Goal: Information Seeking & Learning: Learn about a topic

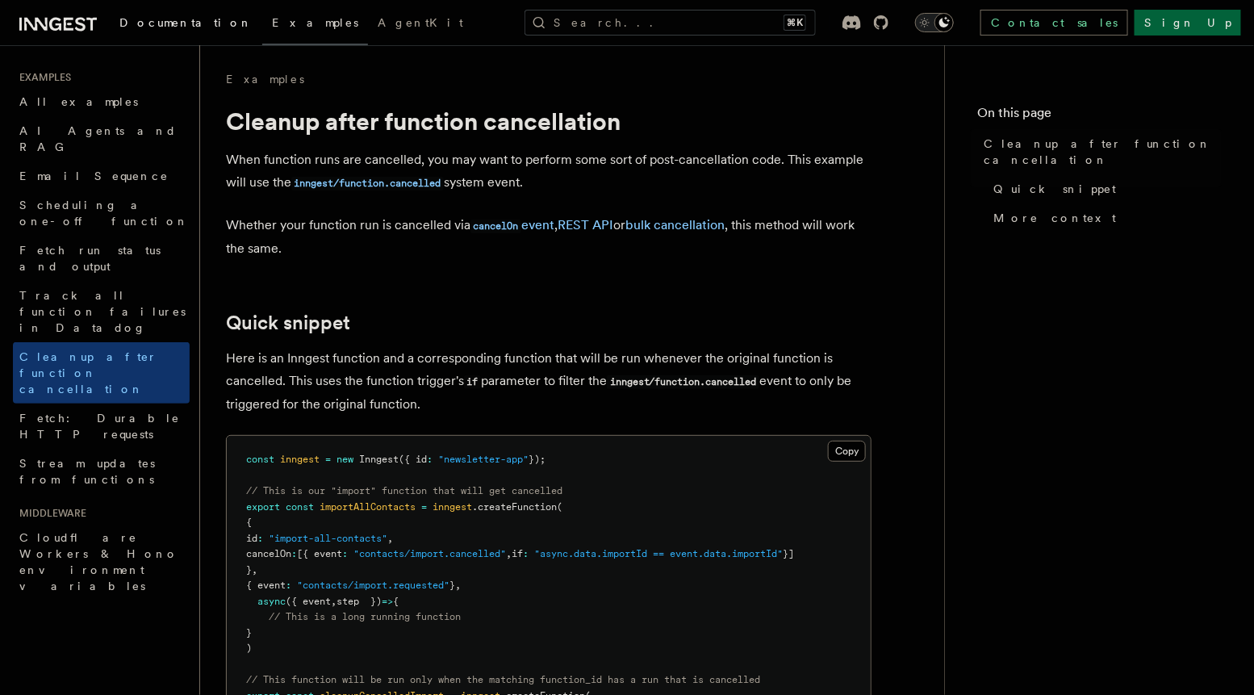
click at [182, 19] on span "Documentation" at bounding box center [185, 22] width 133 height 13
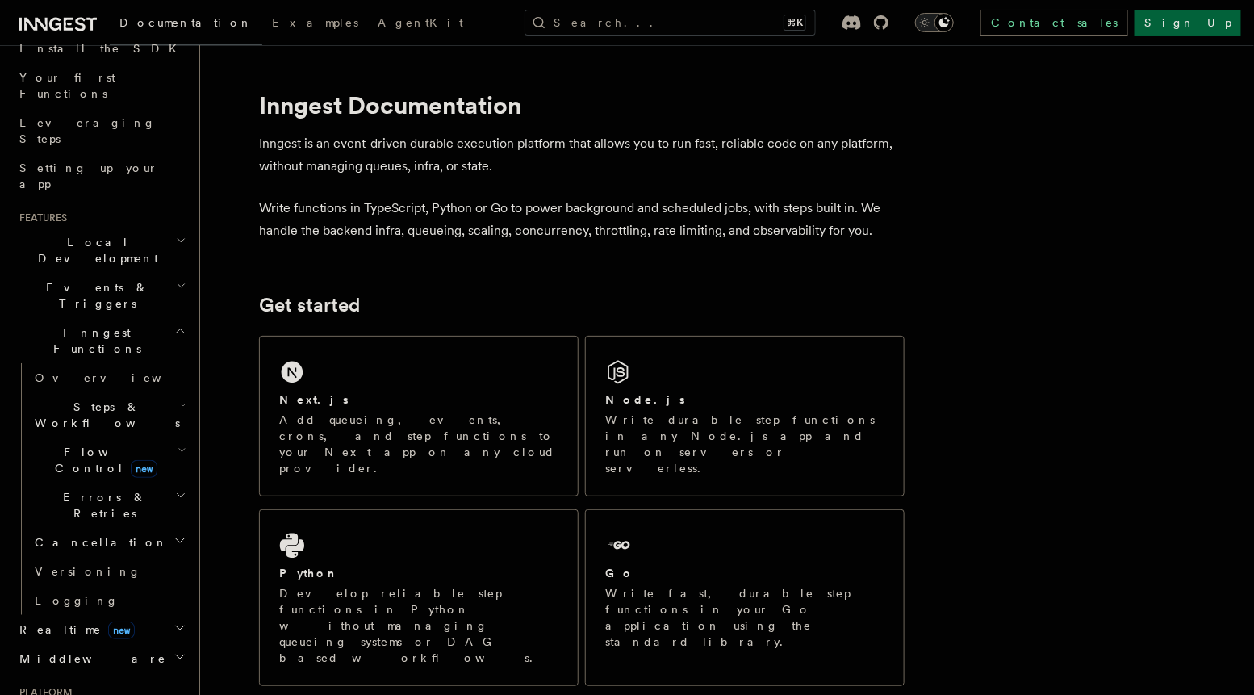
scroll to position [209, 0]
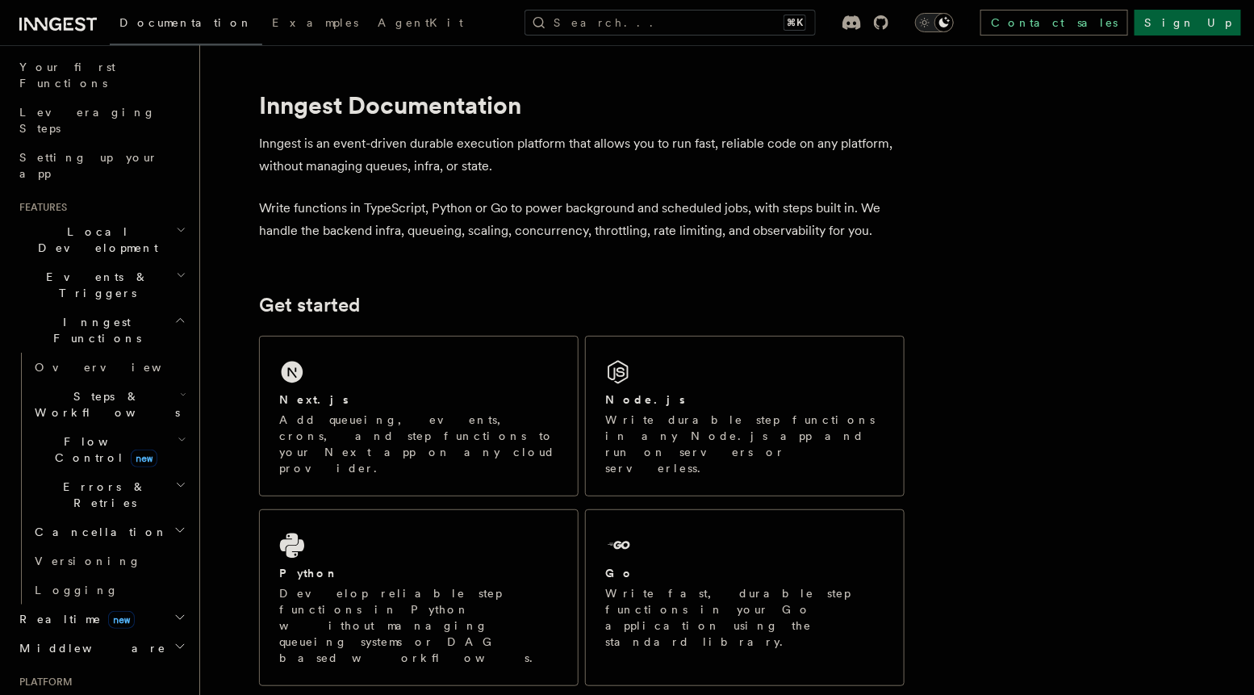
click at [176, 269] on icon "button" at bounding box center [181, 275] width 10 height 13
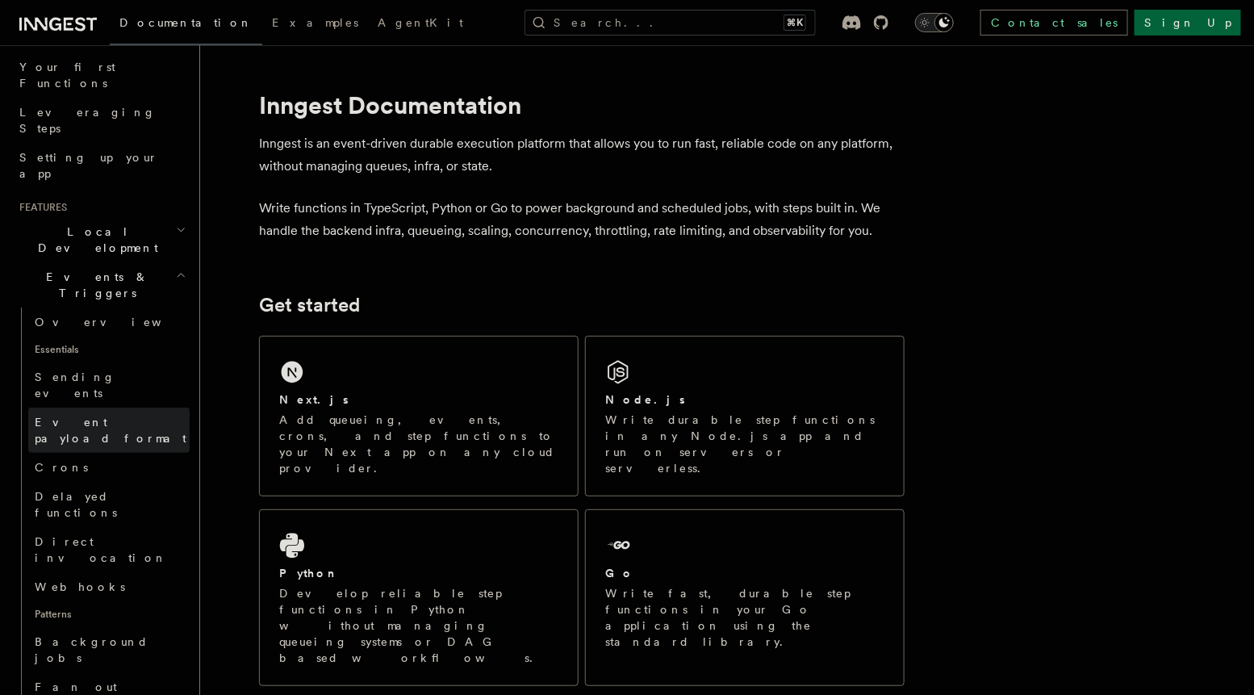
click at [82, 416] on span "Event payload format" at bounding box center [111, 430] width 152 height 29
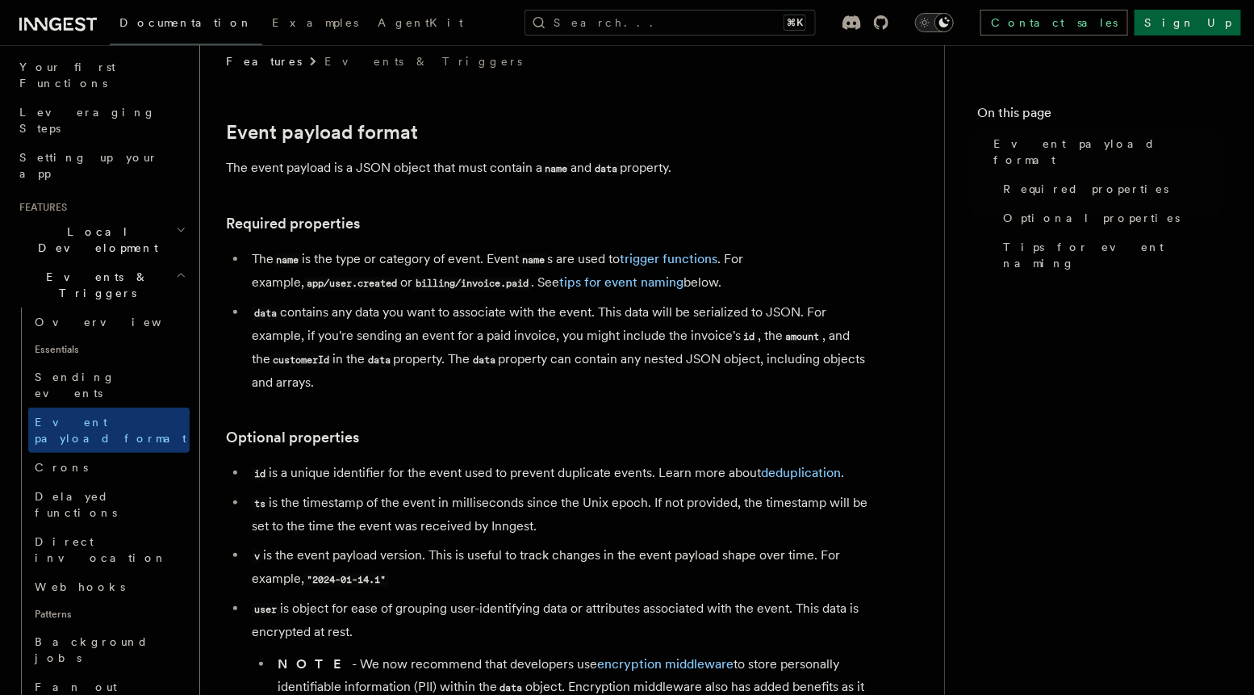
scroll to position [22, 0]
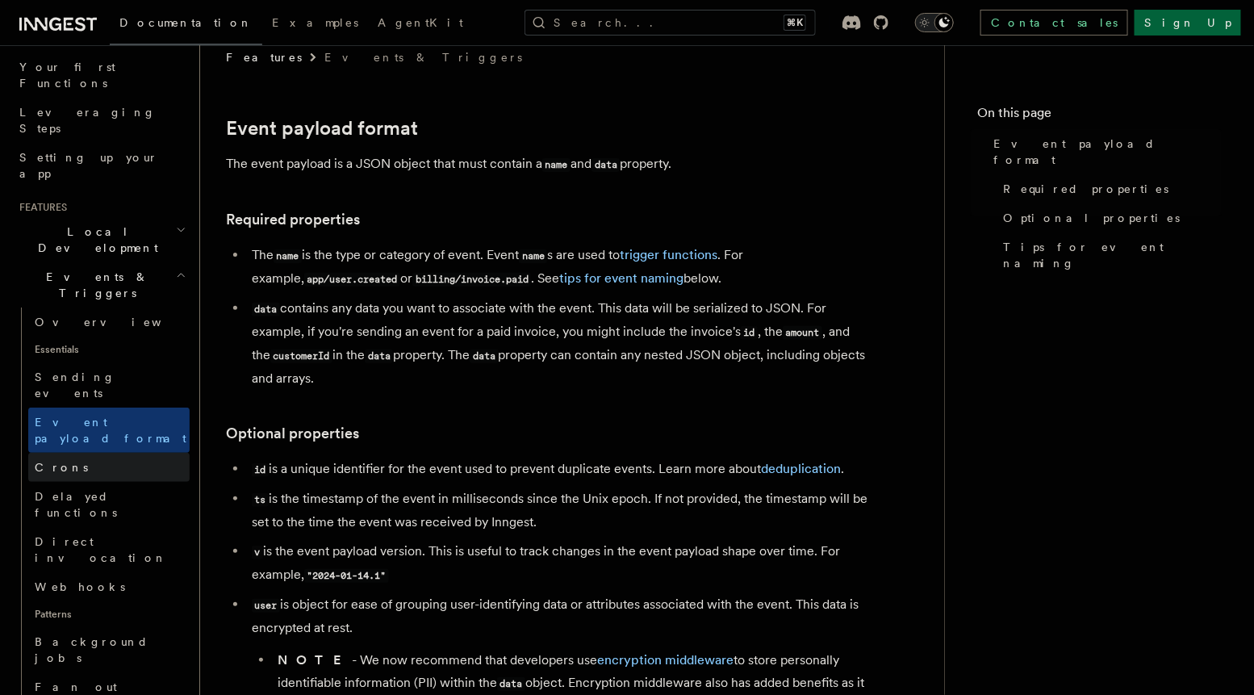
click at [120, 453] on link "Crons" at bounding box center [108, 467] width 161 height 29
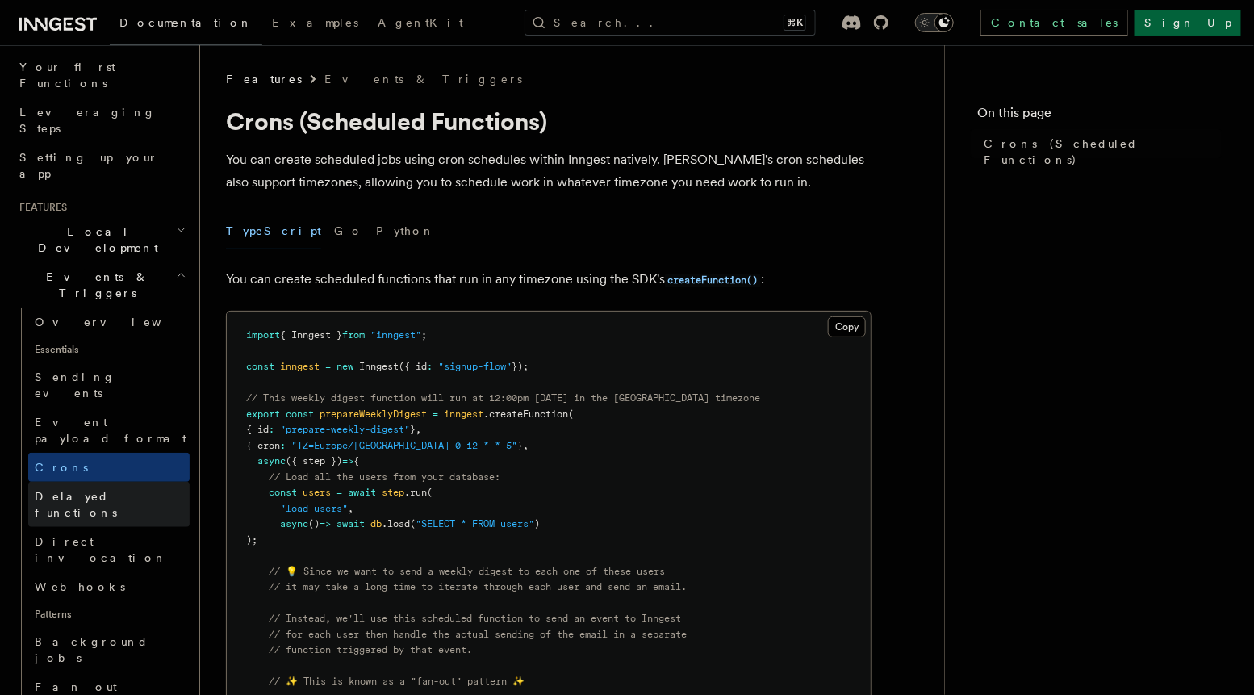
click at [113, 490] on span "Delayed functions" at bounding box center [76, 504] width 82 height 29
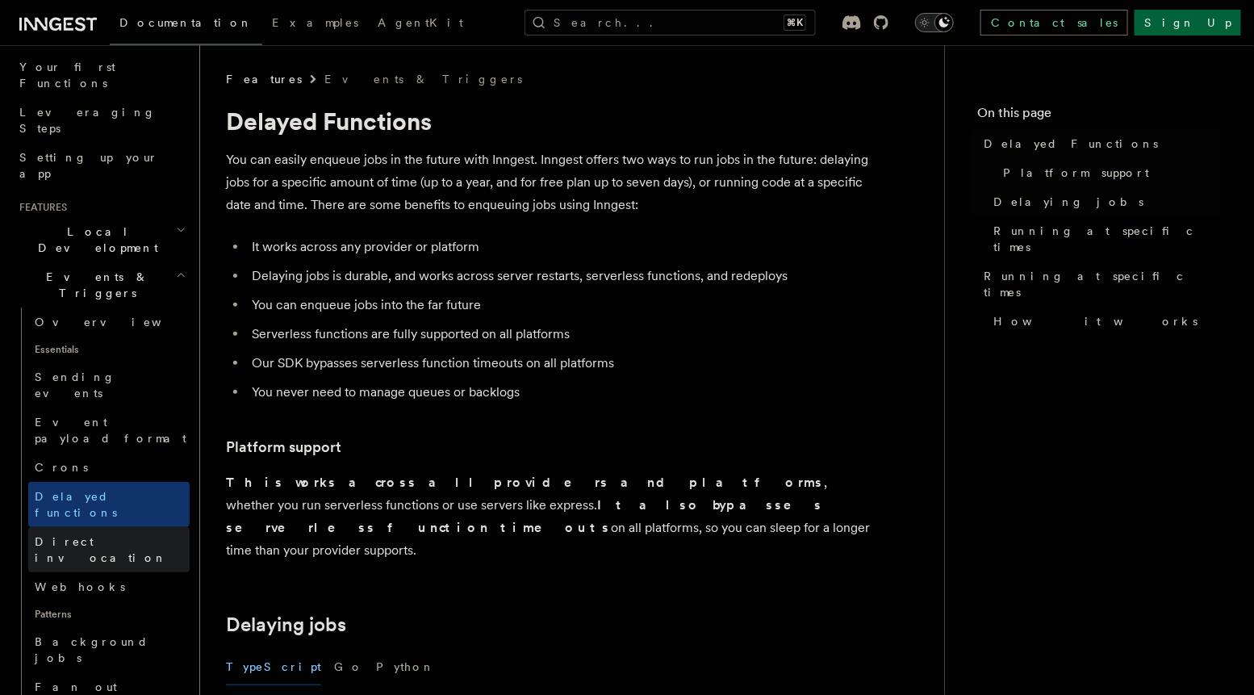
click at [128, 527] on link "Direct invocation" at bounding box center [108, 549] width 161 height 45
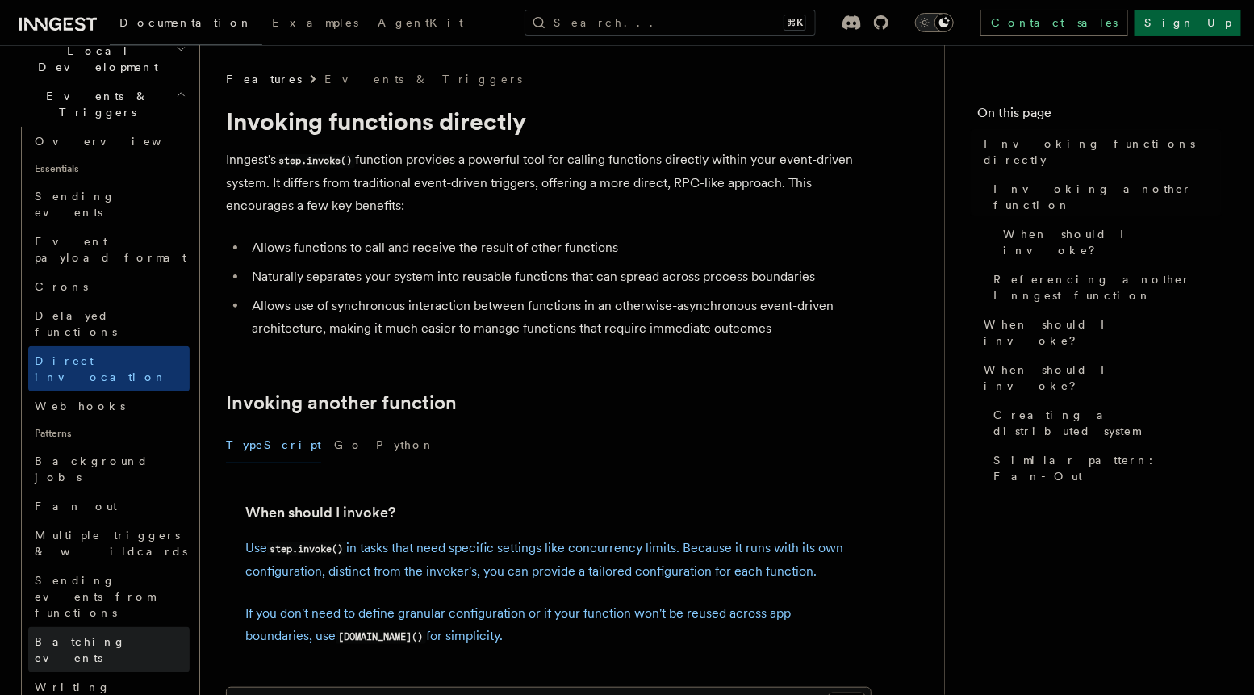
scroll to position [413, 0]
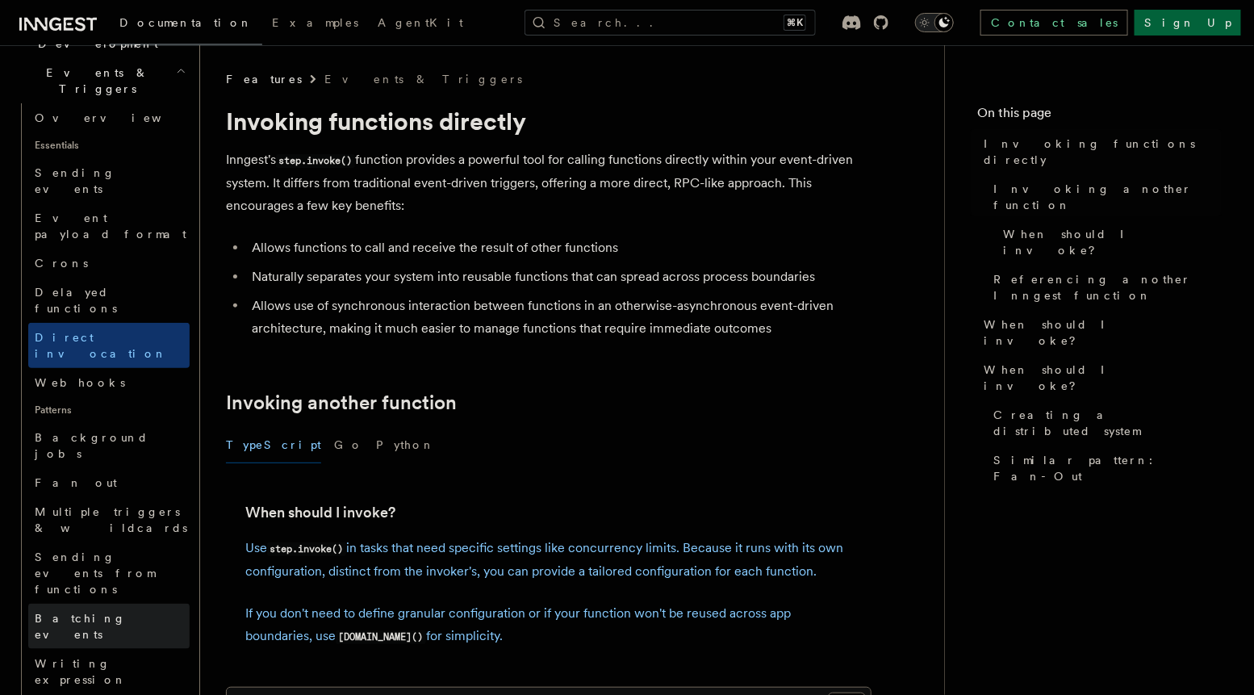
click at [115, 612] on span "Batching events" at bounding box center [80, 626] width 91 height 29
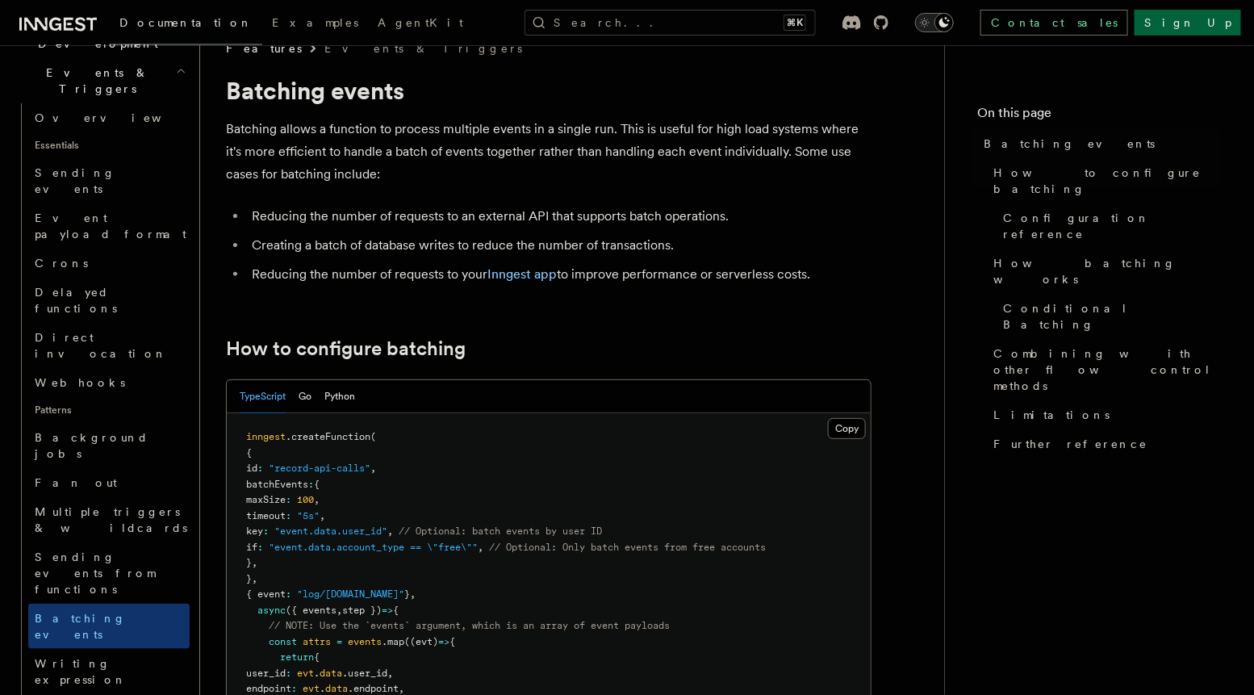
scroll to position [30, 0]
click at [387, 172] on p "Batching allows a function to process multiple events in a single run. This is …" at bounding box center [549, 153] width 646 height 68
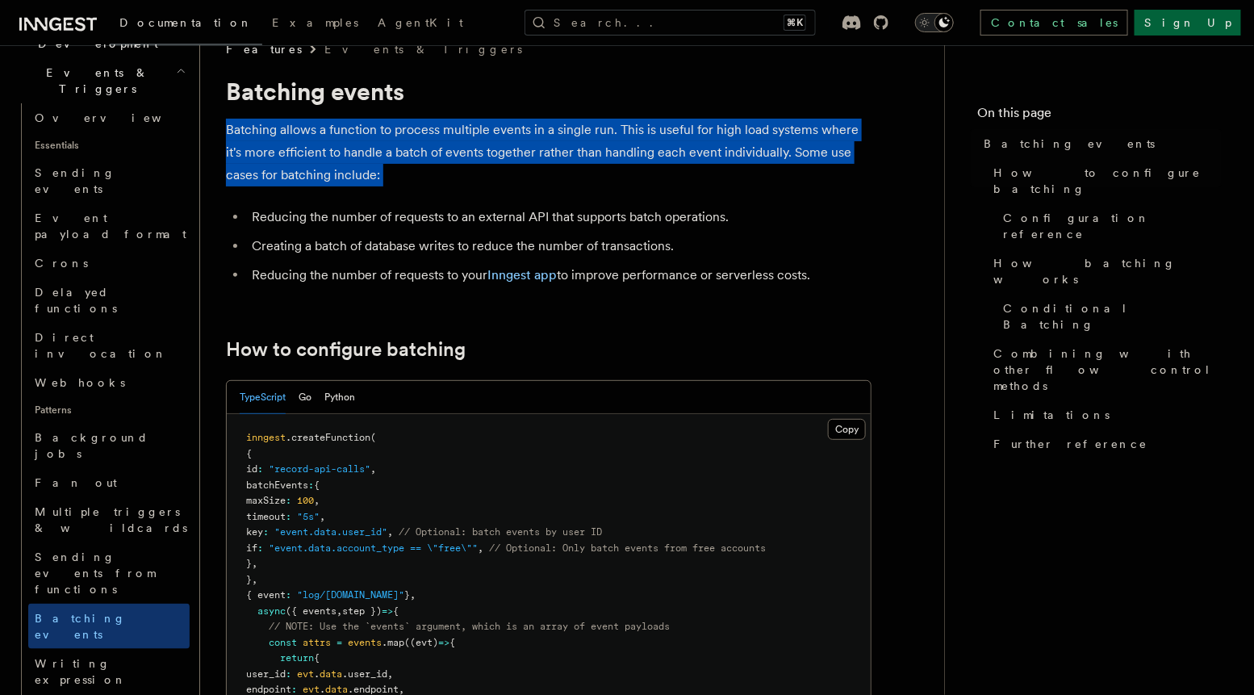
click at [387, 172] on p "Batching allows a function to process multiple events in a single run. This is …" at bounding box center [549, 153] width 646 height 68
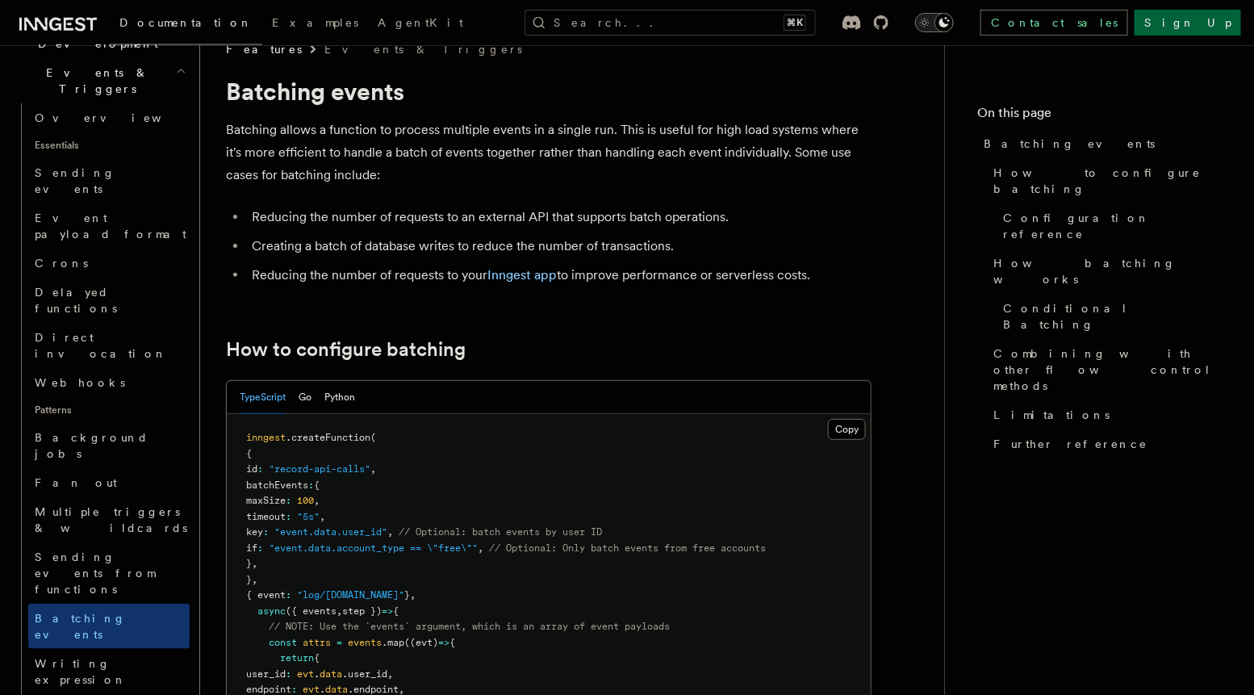
click at [387, 172] on p "Batching allows a function to process multiple events in a single run. This is …" at bounding box center [549, 153] width 646 height 68
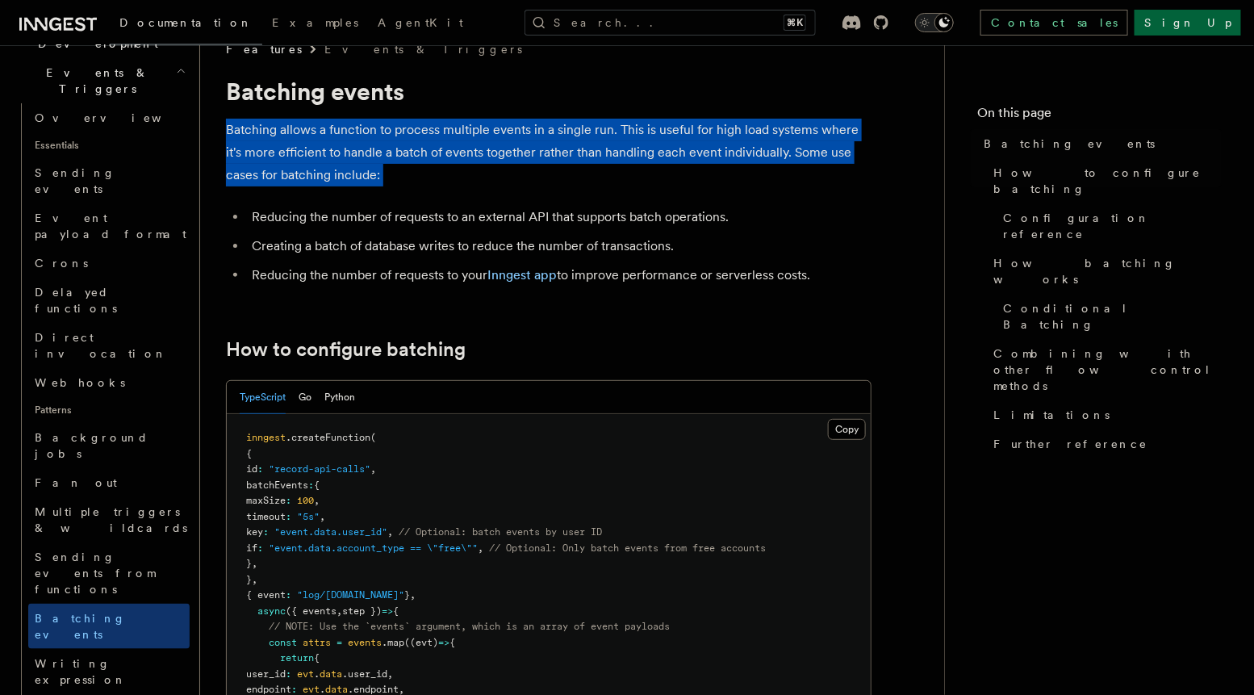
click at [387, 172] on p "Batching allows a function to process multiple events in a single run. This is …" at bounding box center [549, 153] width 646 height 68
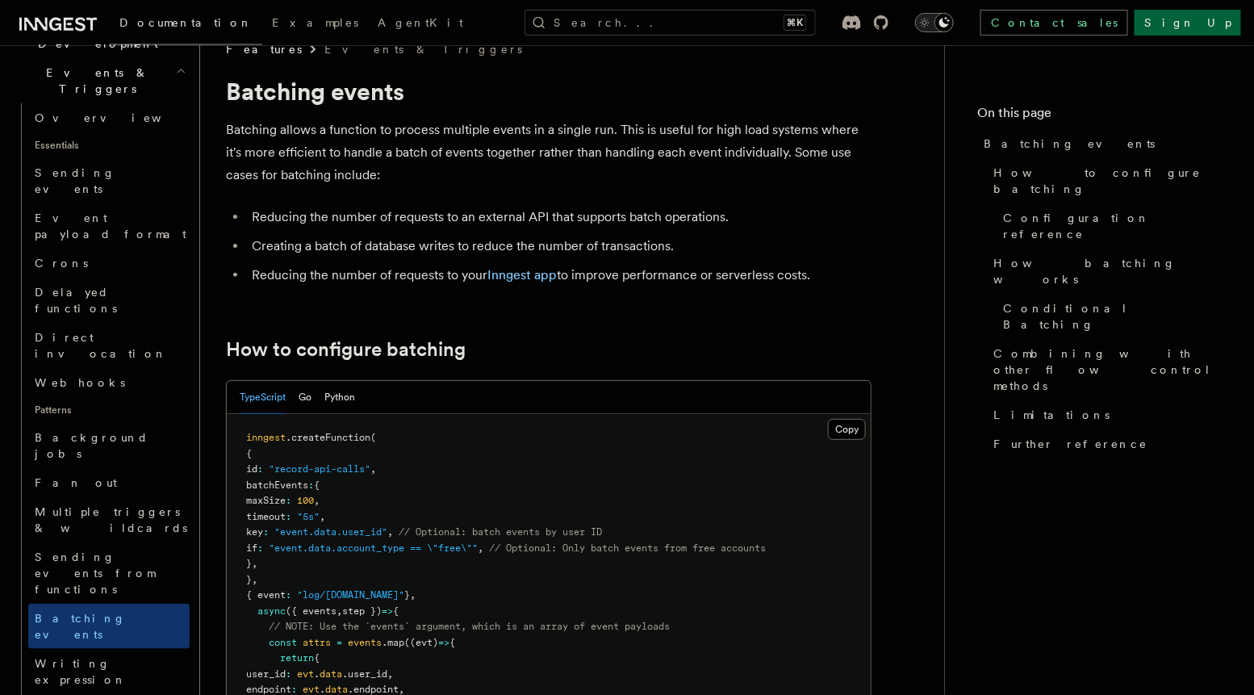
click at [387, 172] on p "Batching allows a function to process multiple events in a single run. This is …" at bounding box center [549, 153] width 646 height 68
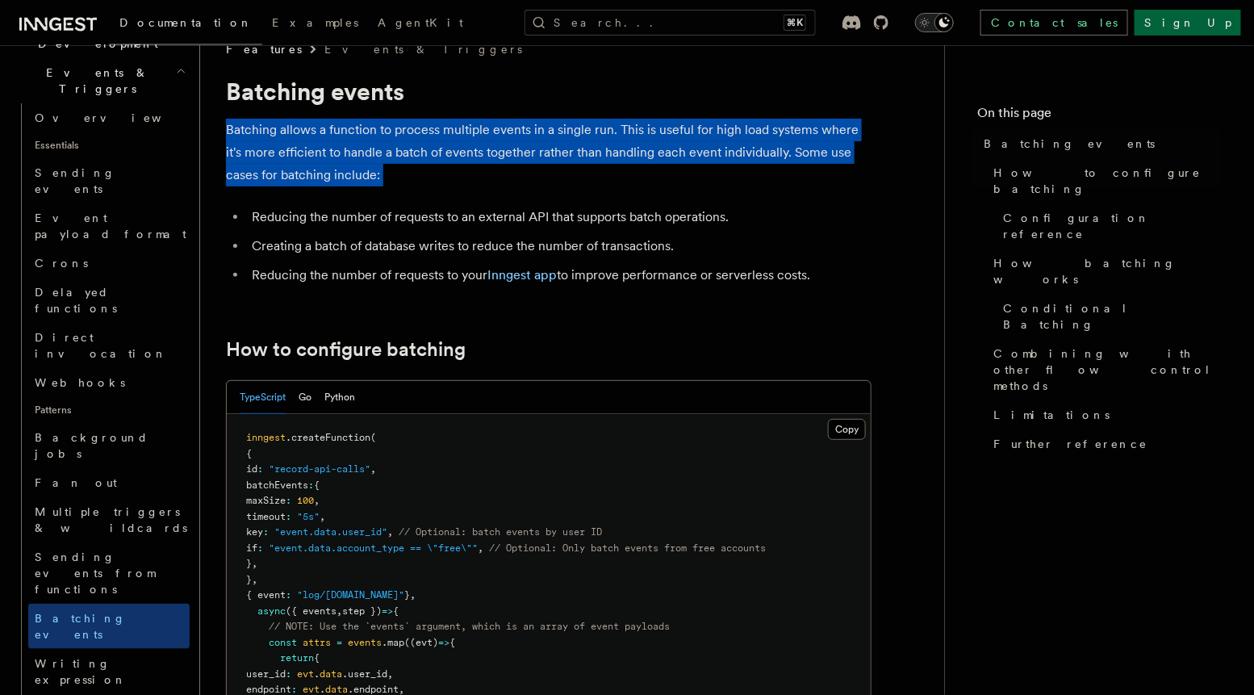
click at [387, 172] on p "Batching allows a function to process multiple events in a single run. This is …" at bounding box center [549, 153] width 646 height 68
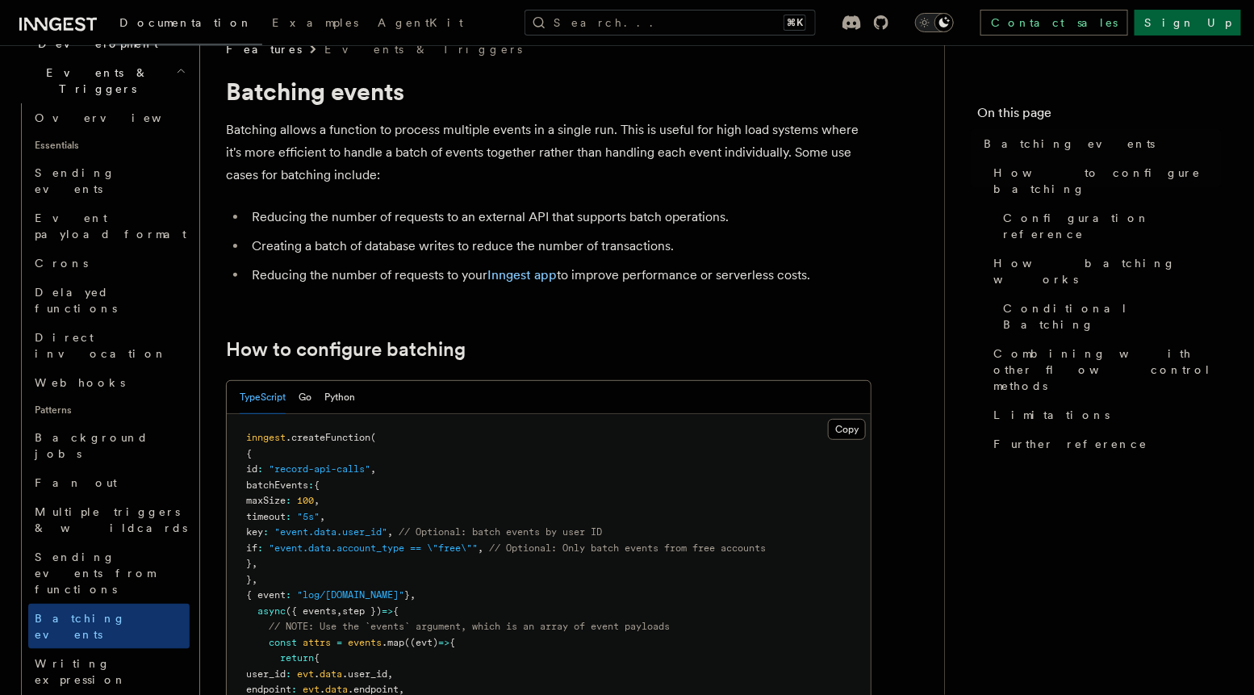
click at [387, 172] on p "Batching allows a function to process multiple events in a single run. This is …" at bounding box center [549, 153] width 646 height 68
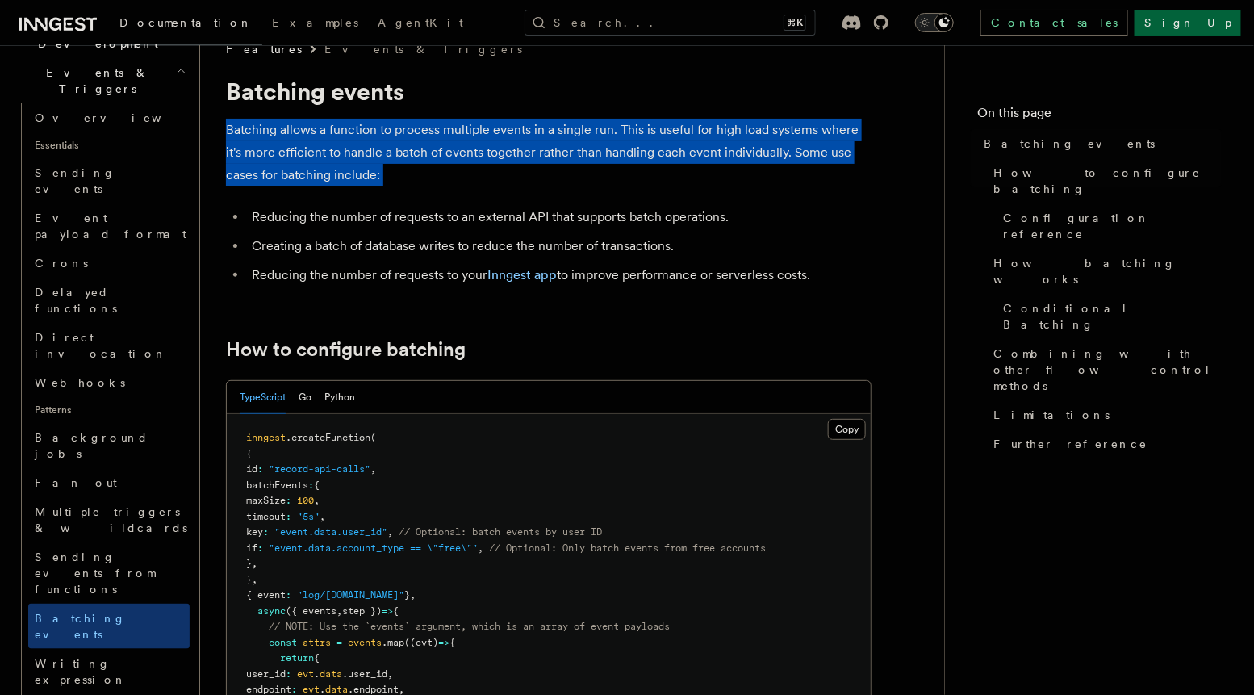
click at [387, 172] on p "Batching allows a function to process multiple events in a single run. This is …" at bounding box center [549, 153] width 646 height 68
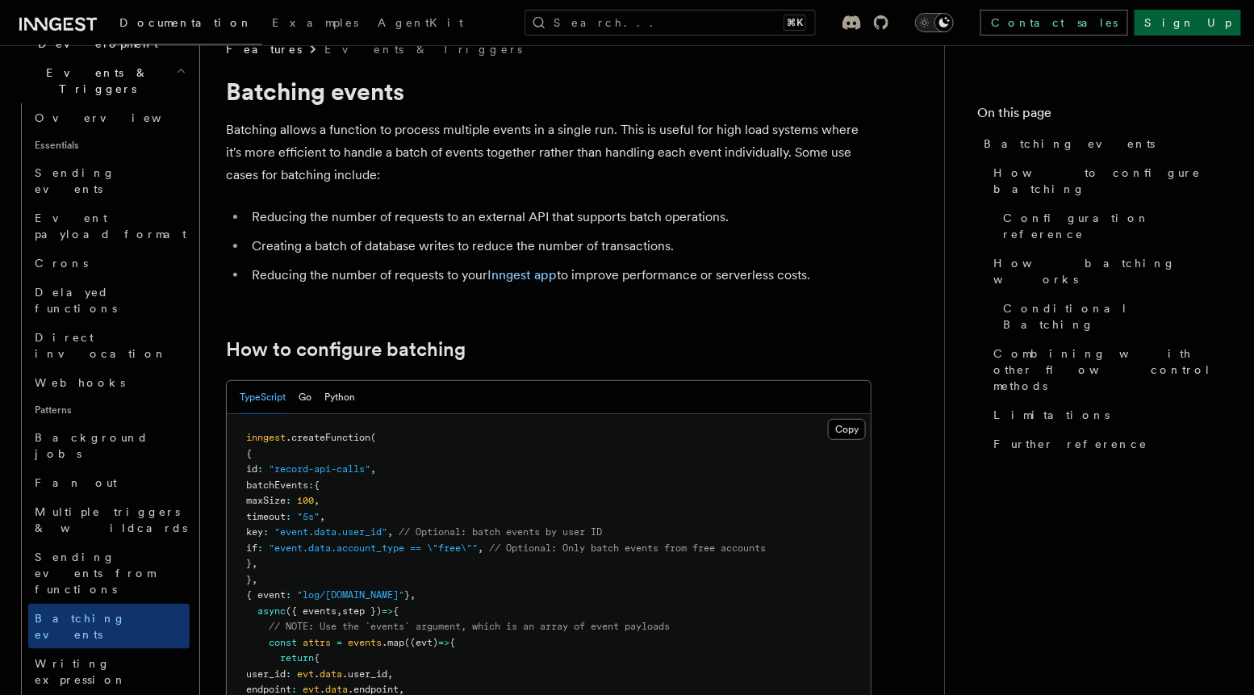
click at [387, 172] on p "Batching allows a function to process multiple events in a single run. This is …" at bounding box center [549, 153] width 646 height 68
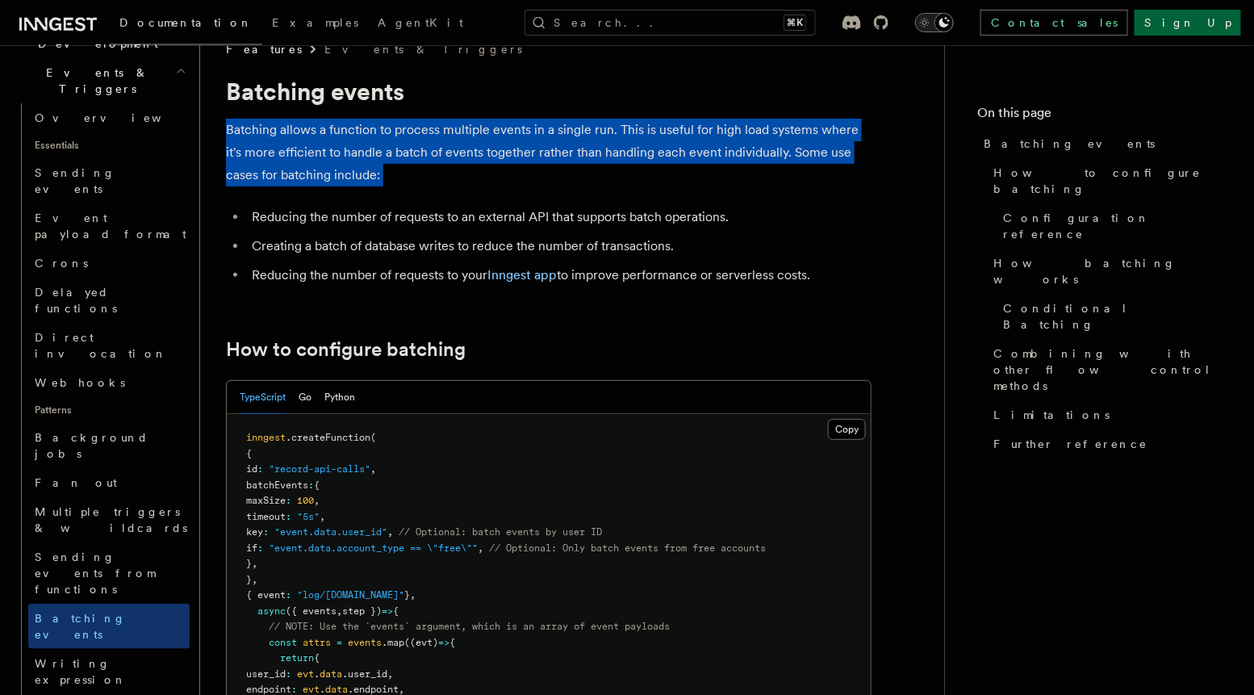
click at [387, 172] on p "Batching allows a function to process multiple events in a single run. This is …" at bounding box center [549, 153] width 646 height 68
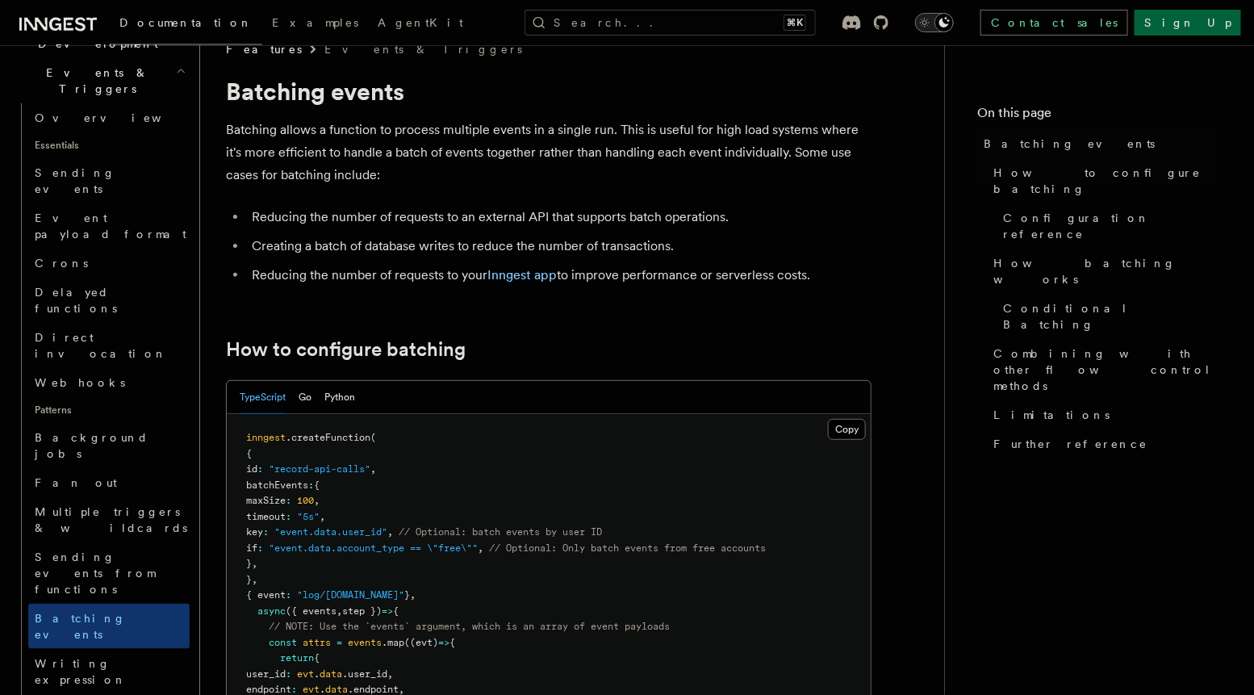
click at [387, 172] on p "Batching allows a function to process multiple events in a single run. This is …" at bounding box center [549, 153] width 646 height 68
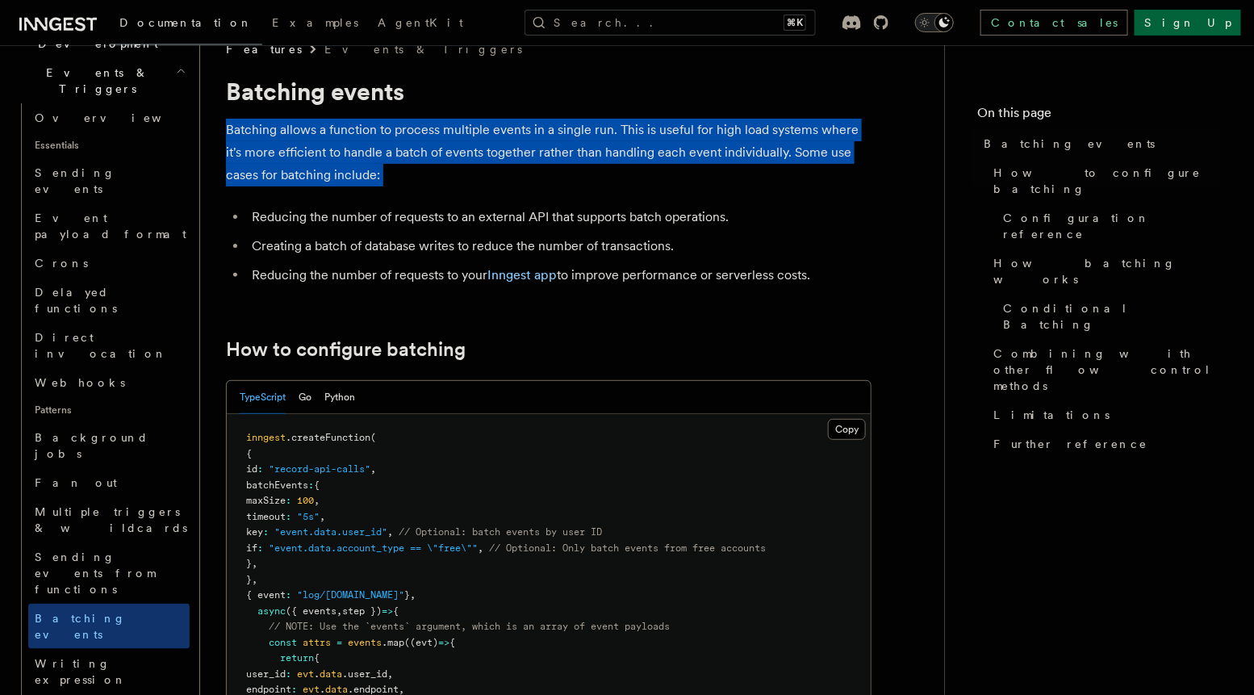
click at [387, 172] on p "Batching allows a function to process multiple events in a single run. This is …" at bounding box center [549, 153] width 646 height 68
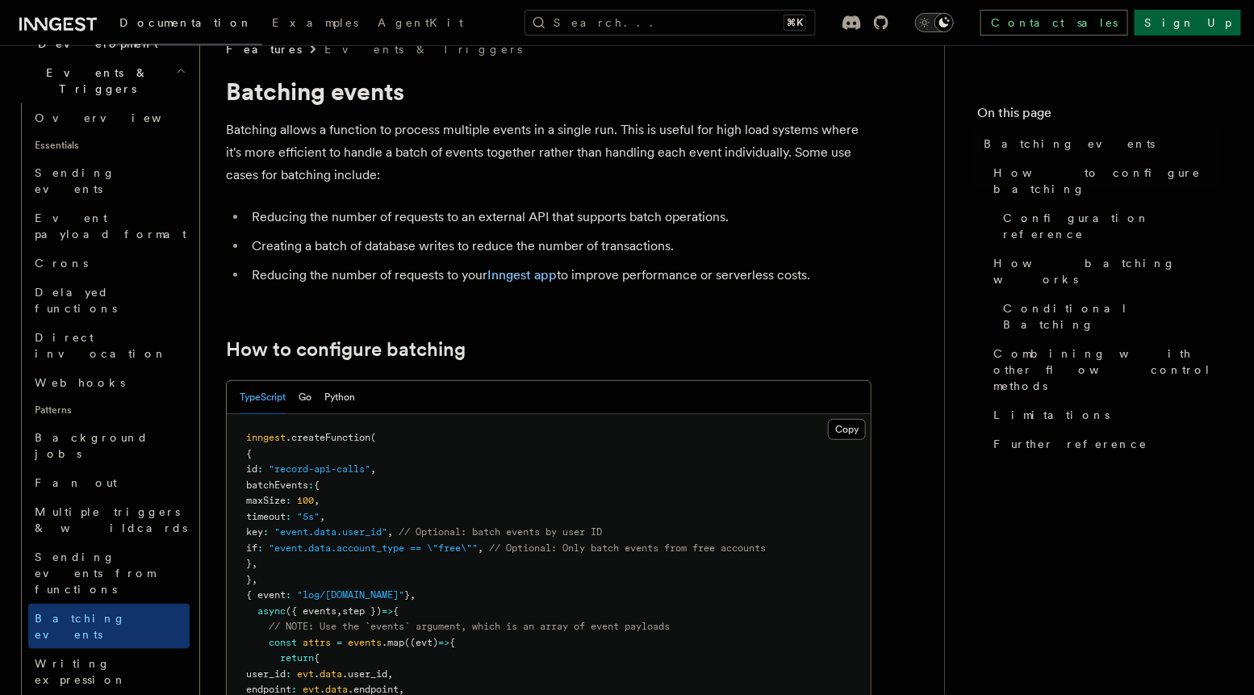
click at [387, 172] on p "Batching allows a function to process multiple events in a single run. This is …" at bounding box center [549, 153] width 646 height 68
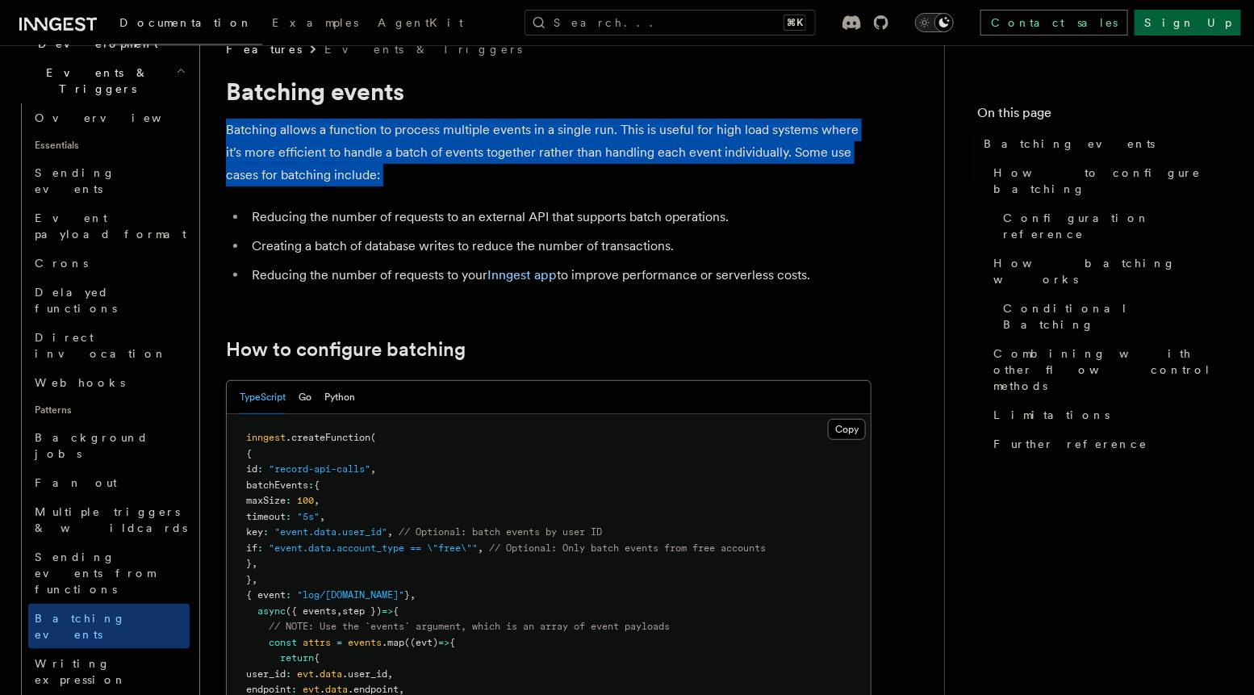
click at [387, 172] on p "Batching allows a function to process multiple events in a single run. This is …" at bounding box center [549, 153] width 646 height 68
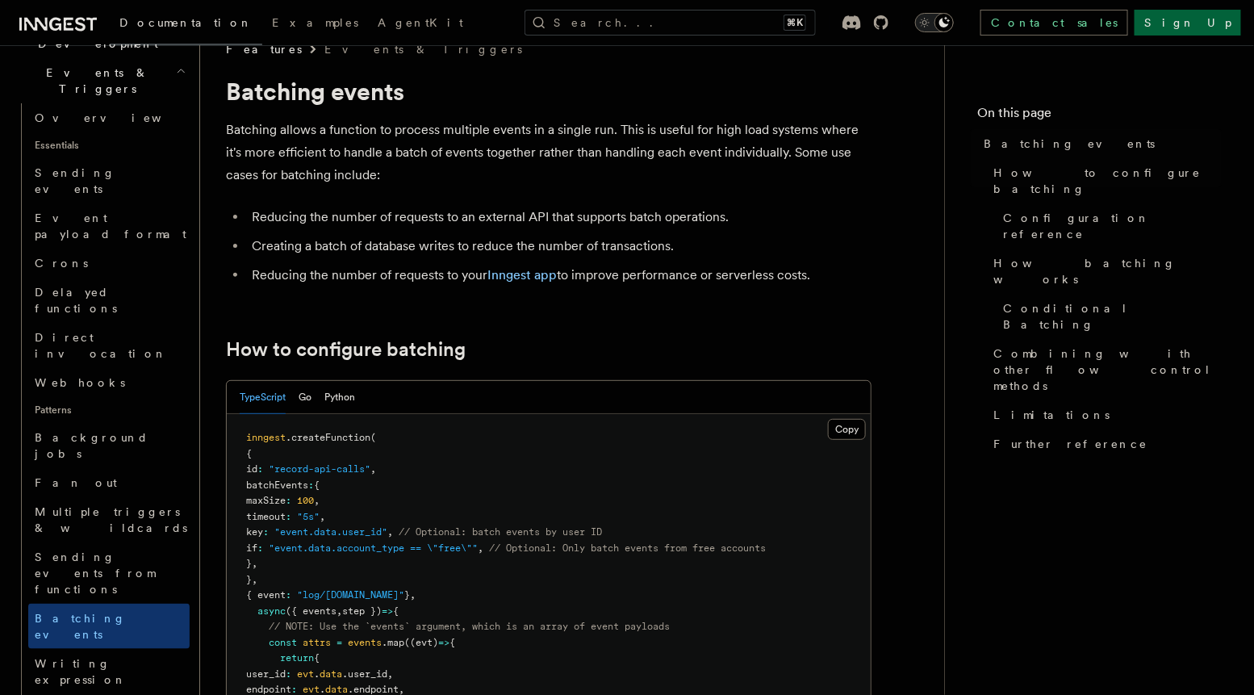
click at [387, 172] on p "Batching allows a function to process multiple events in a single run. This is …" at bounding box center [549, 153] width 646 height 68
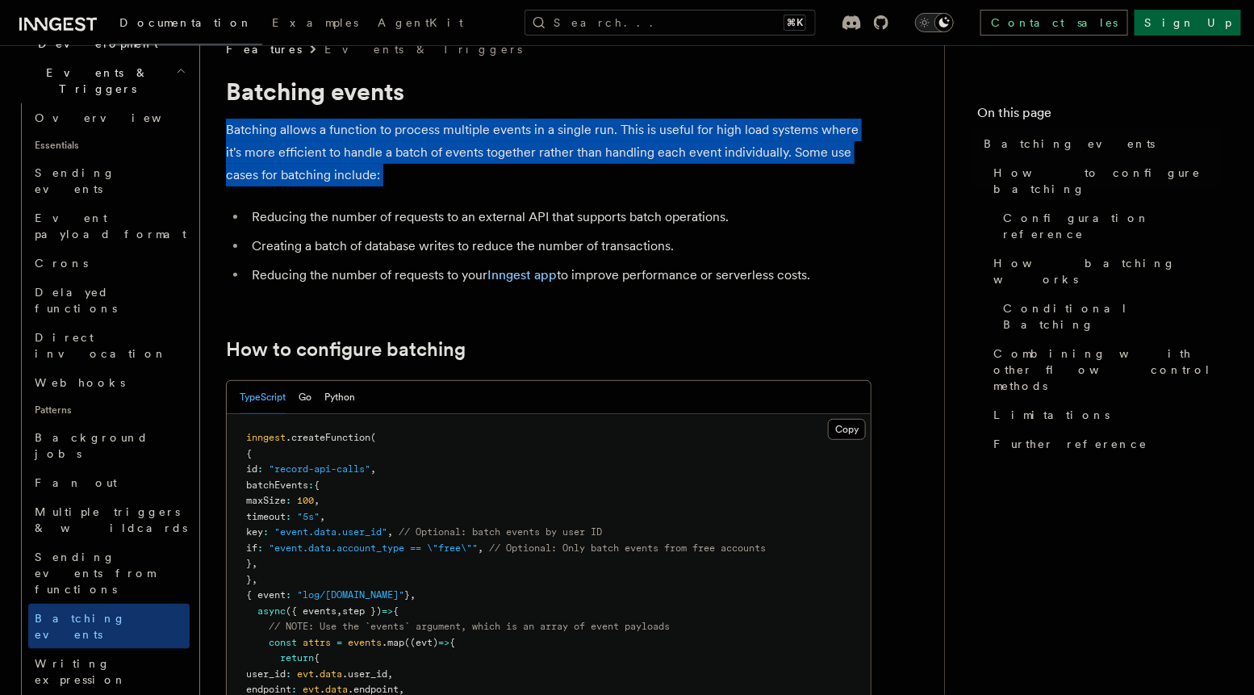
click at [387, 172] on p "Batching allows a function to process multiple events in a single run. This is …" at bounding box center [549, 153] width 646 height 68
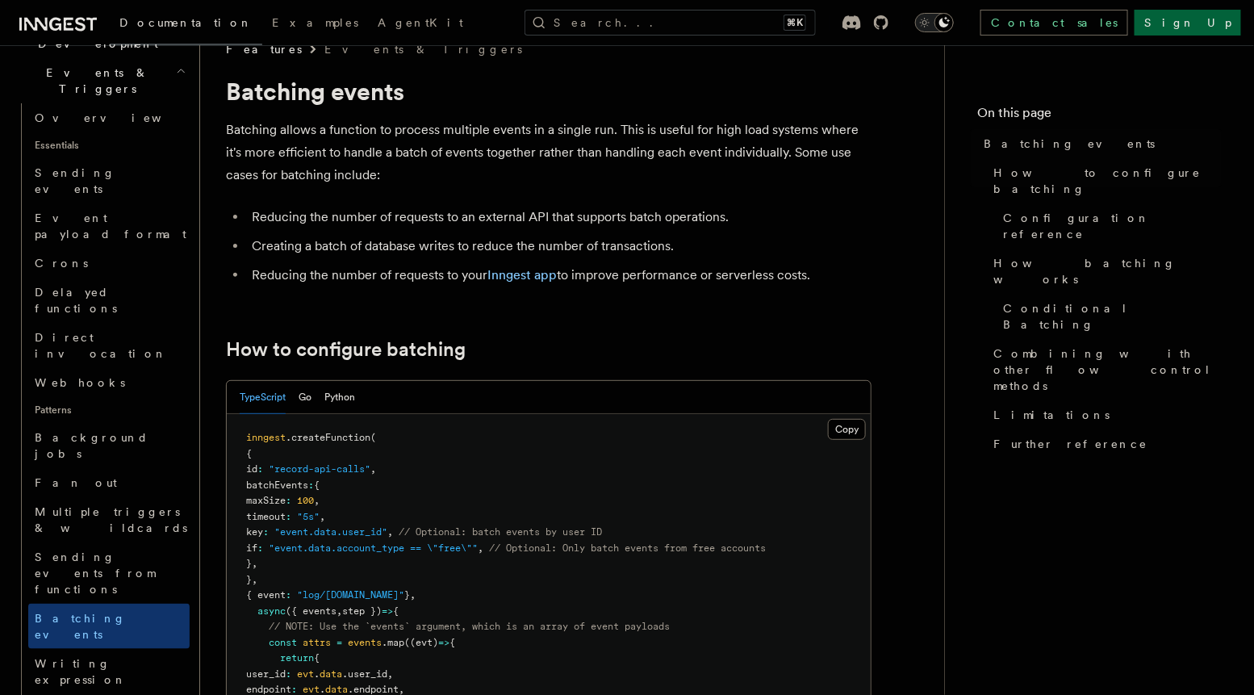
click at [387, 172] on p "Batching allows a function to process multiple events in a single run. This is …" at bounding box center [549, 153] width 646 height 68
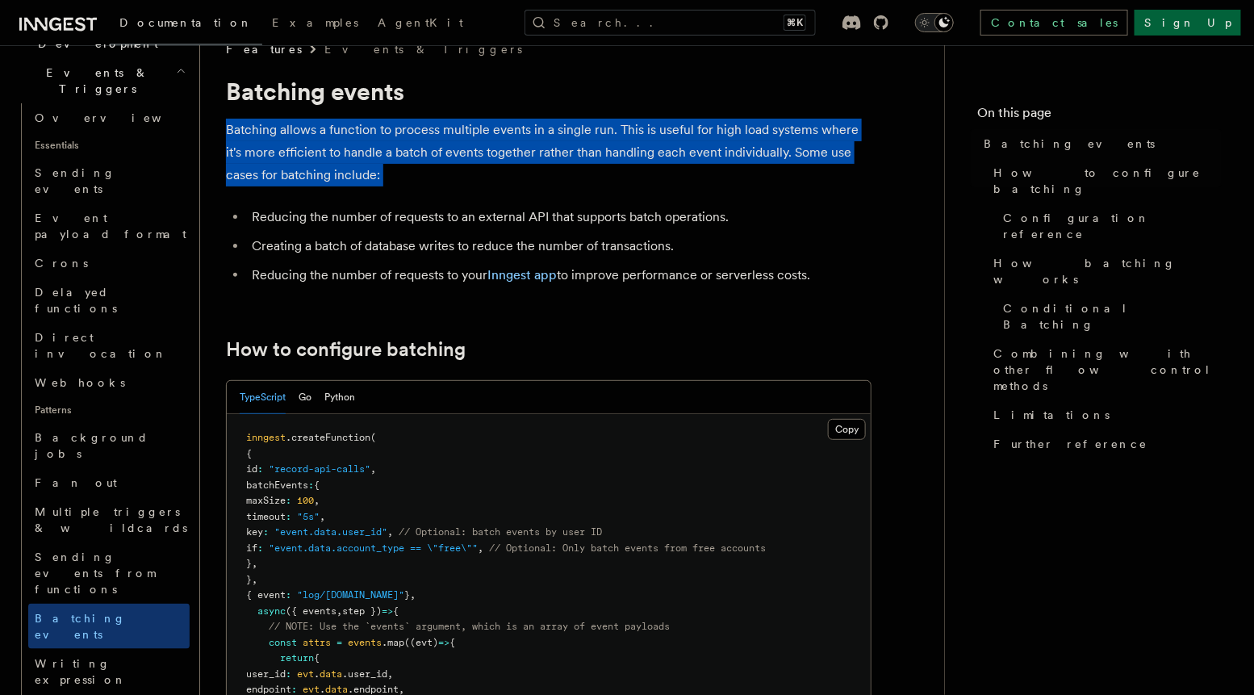
click at [387, 172] on p "Batching allows a function to process multiple events in a single run. This is …" at bounding box center [549, 153] width 646 height 68
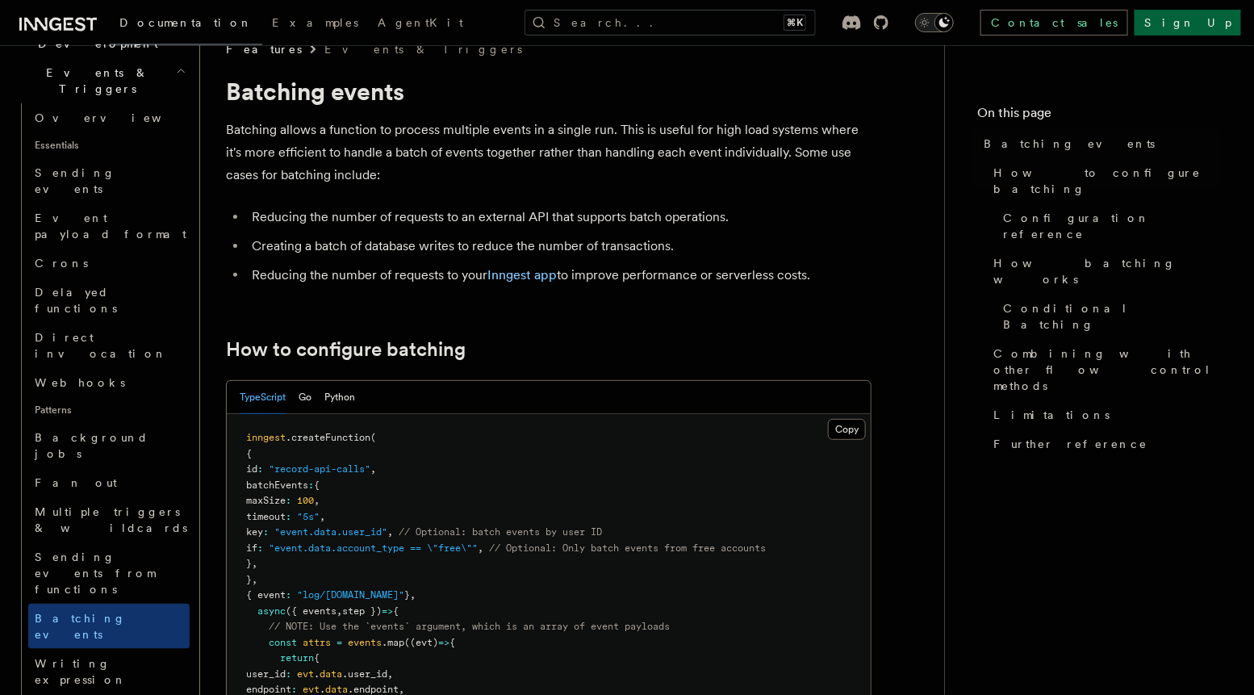
click at [387, 172] on p "Batching allows a function to process multiple events in a single run. This is …" at bounding box center [549, 153] width 646 height 68
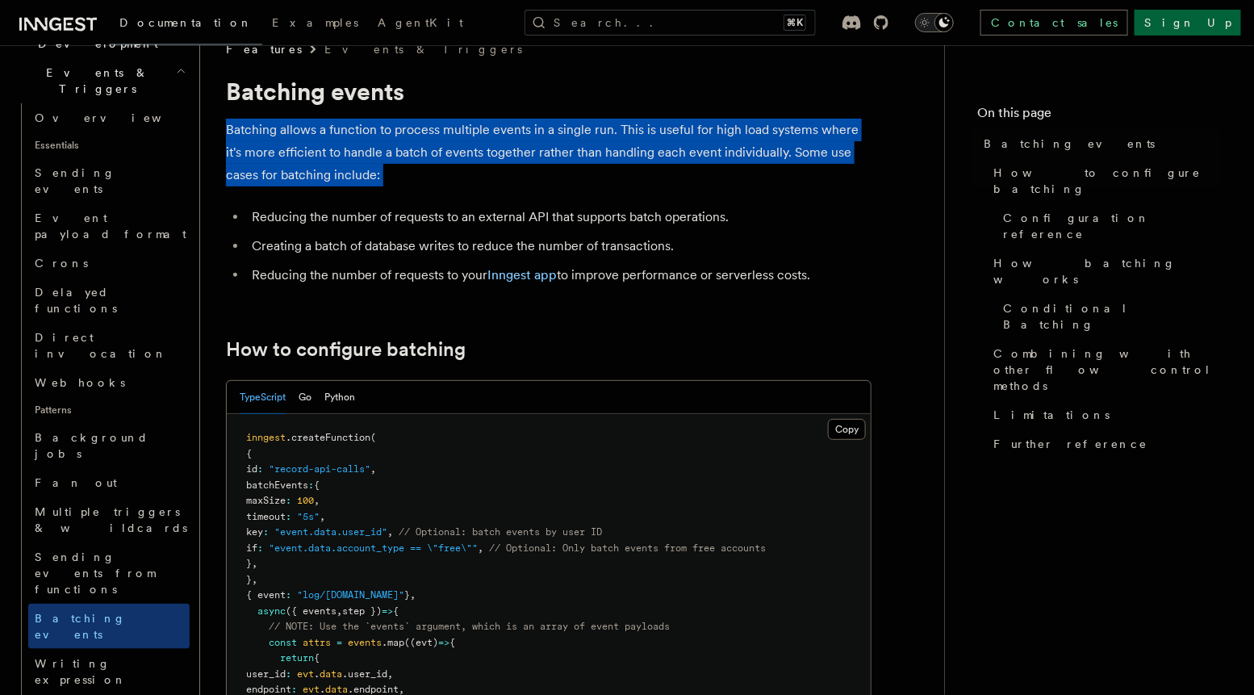
click at [387, 172] on p "Batching allows a function to process multiple events in a single run. This is …" at bounding box center [549, 153] width 646 height 68
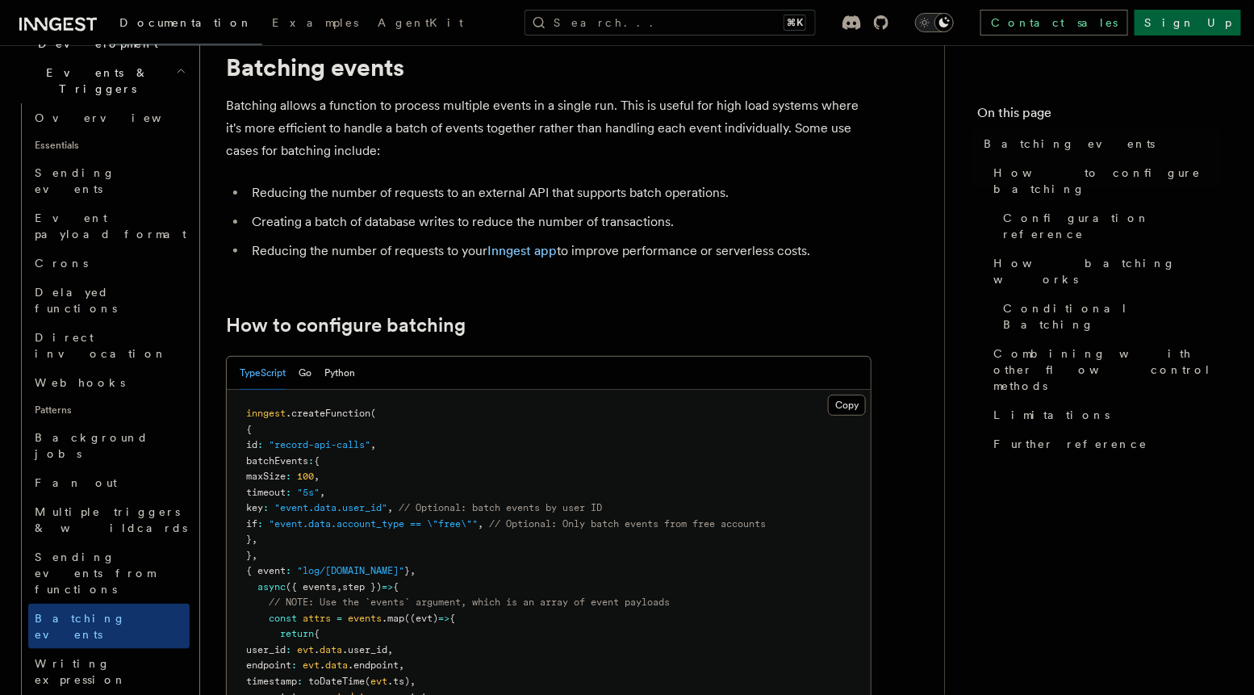
scroll to position [62, 0]
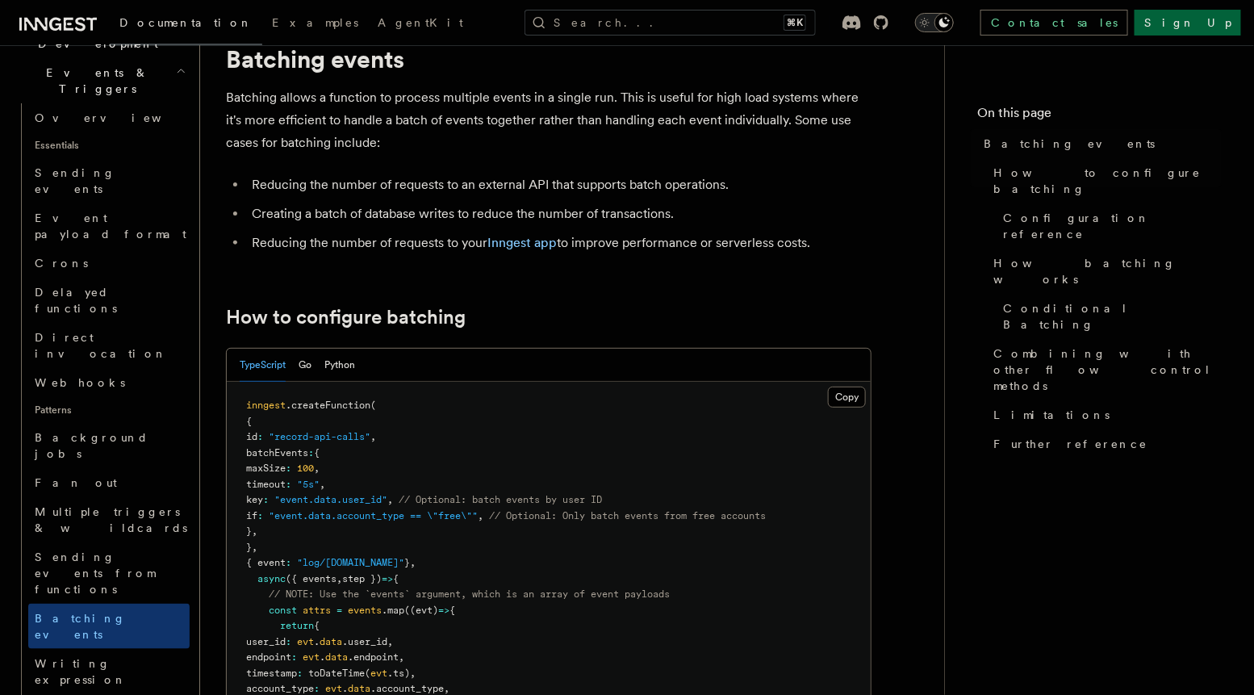
click at [395, 216] on li "Creating a batch of database writes to reduce the number of transactions." at bounding box center [559, 214] width 625 height 23
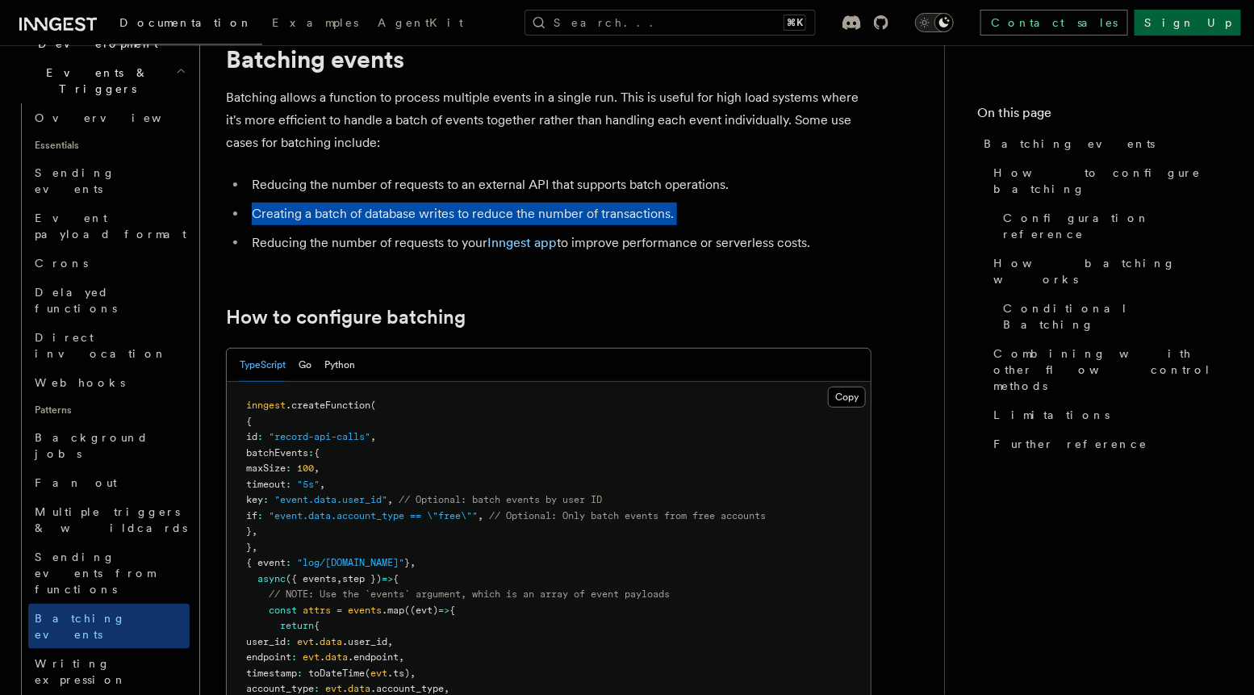
click at [395, 216] on li "Creating a batch of database writes to reduce the number of transactions." at bounding box center [559, 214] width 625 height 23
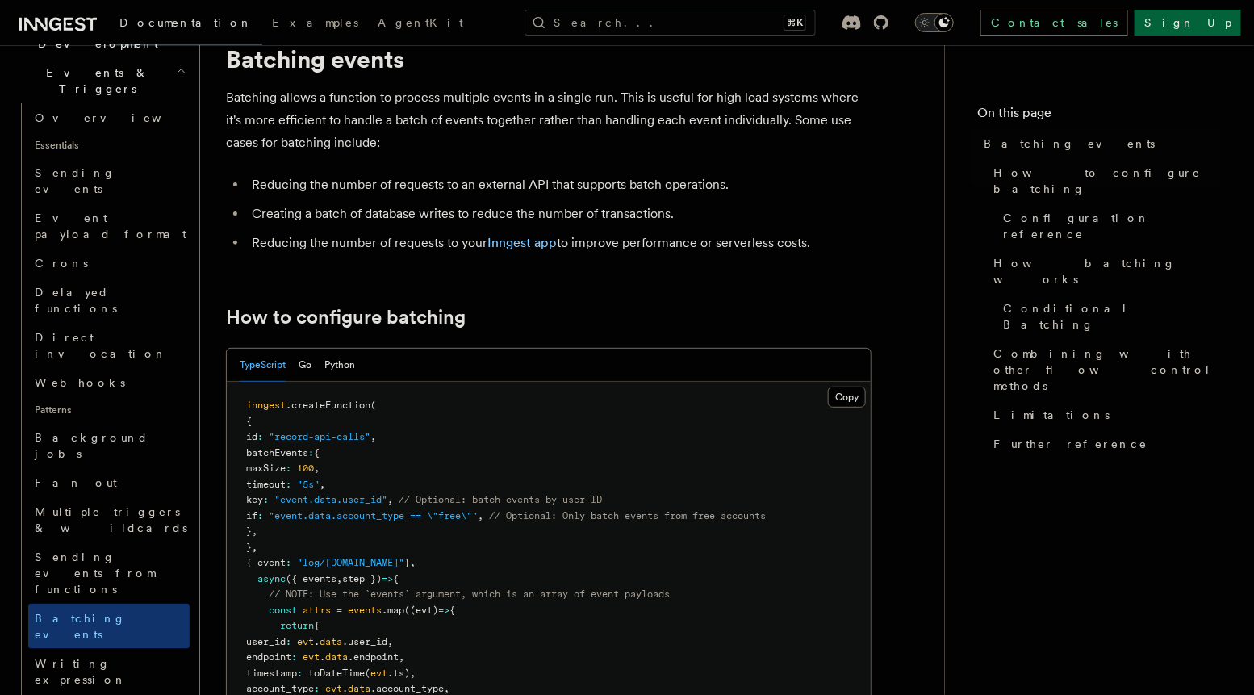
click at [395, 216] on li "Creating a batch of database writes to reduce the number of transactions." at bounding box center [559, 214] width 625 height 23
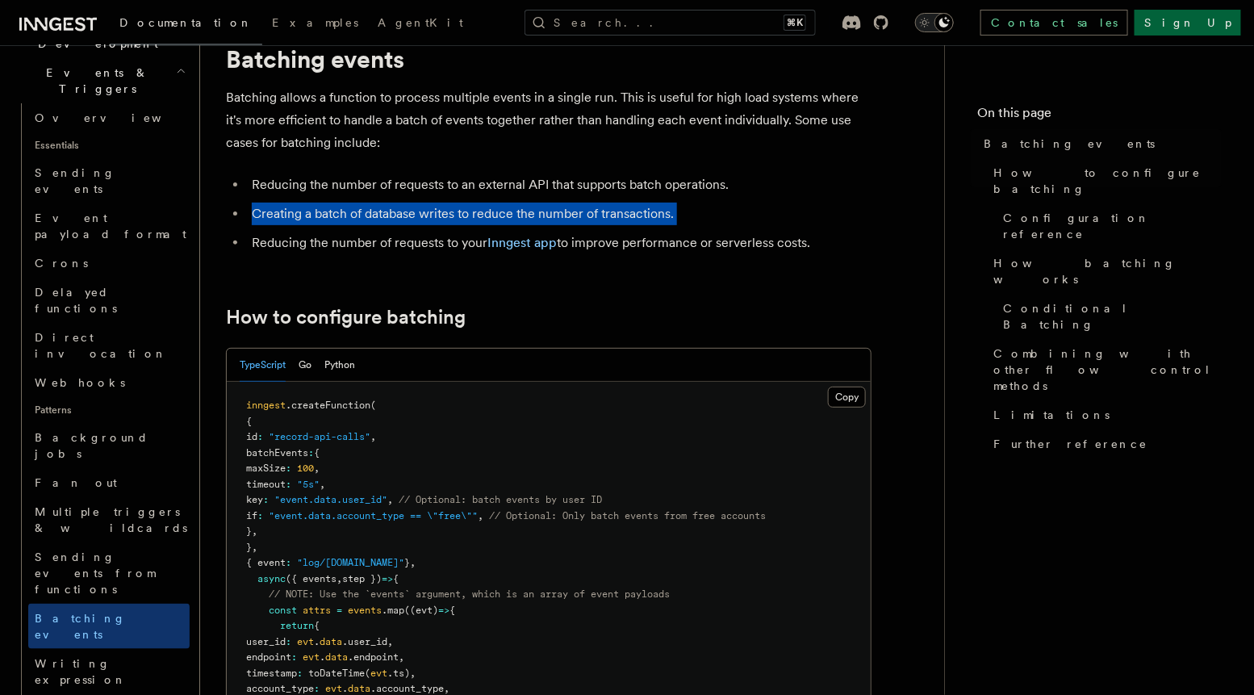
click at [395, 216] on li "Creating a batch of database writes to reduce the number of transactions." at bounding box center [559, 214] width 625 height 23
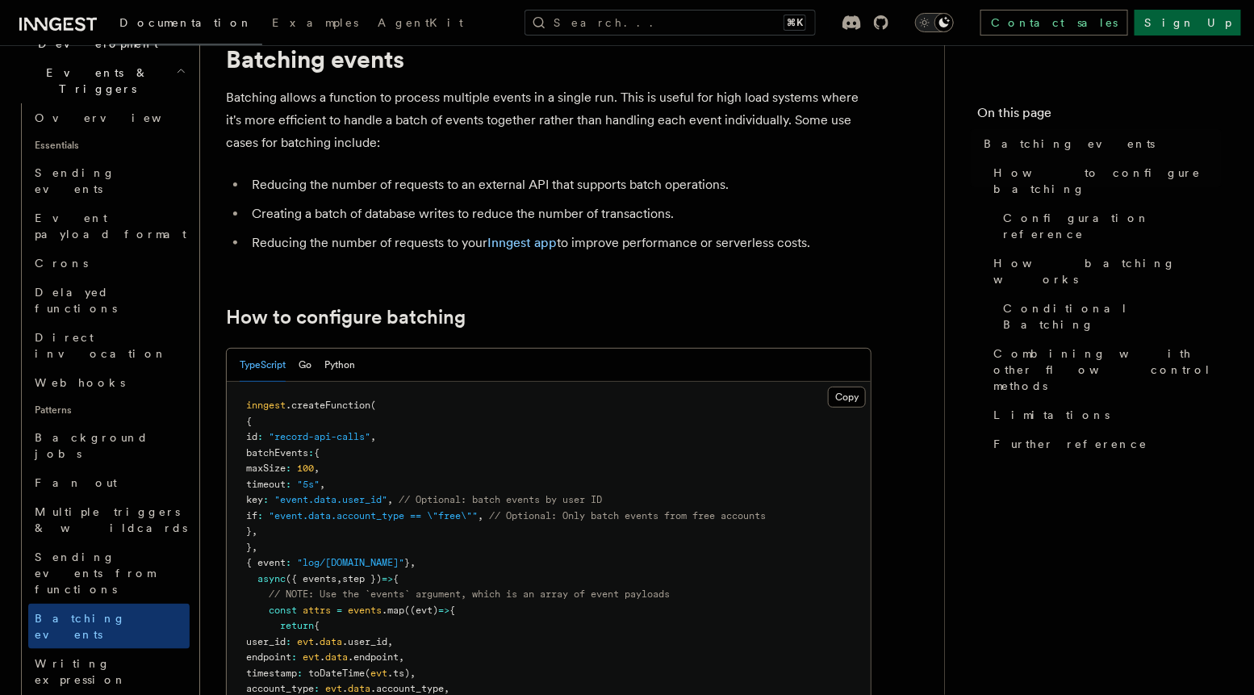
click at [395, 216] on li "Creating a batch of database writes to reduce the number of transactions." at bounding box center [559, 214] width 625 height 23
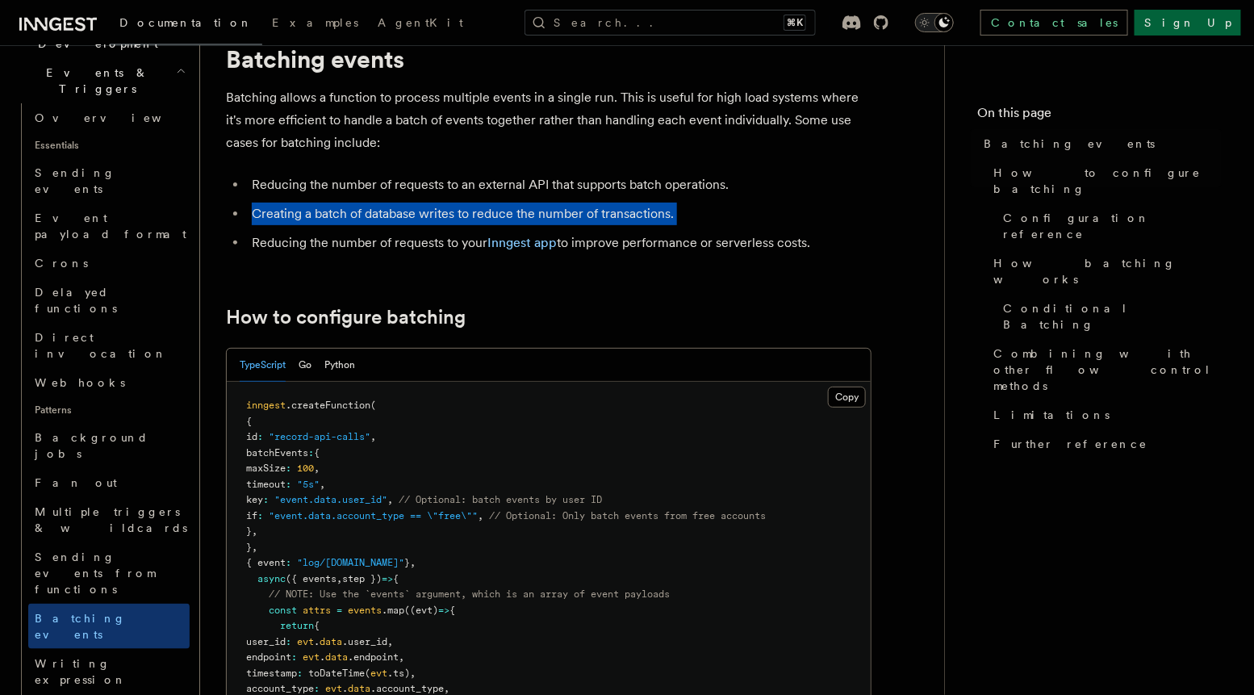
click at [395, 216] on li "Creating a batch of database writes to reduce the number of transactions." at bounding box center [559, 214] width 625 height 23
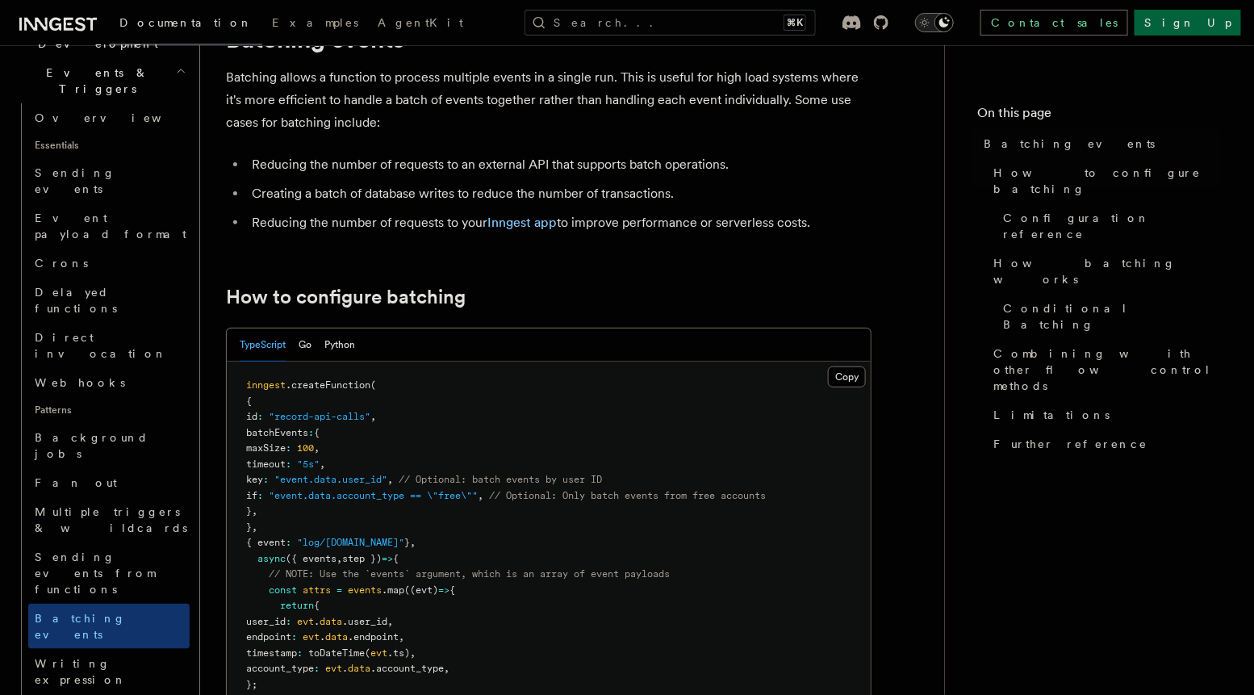
scroll to position [85, 0]
click at [395, 216] on li "Reducing the number of requests to your Inngest app to improve performance or s…" at bounding box center [559, 220] width 625 height 23
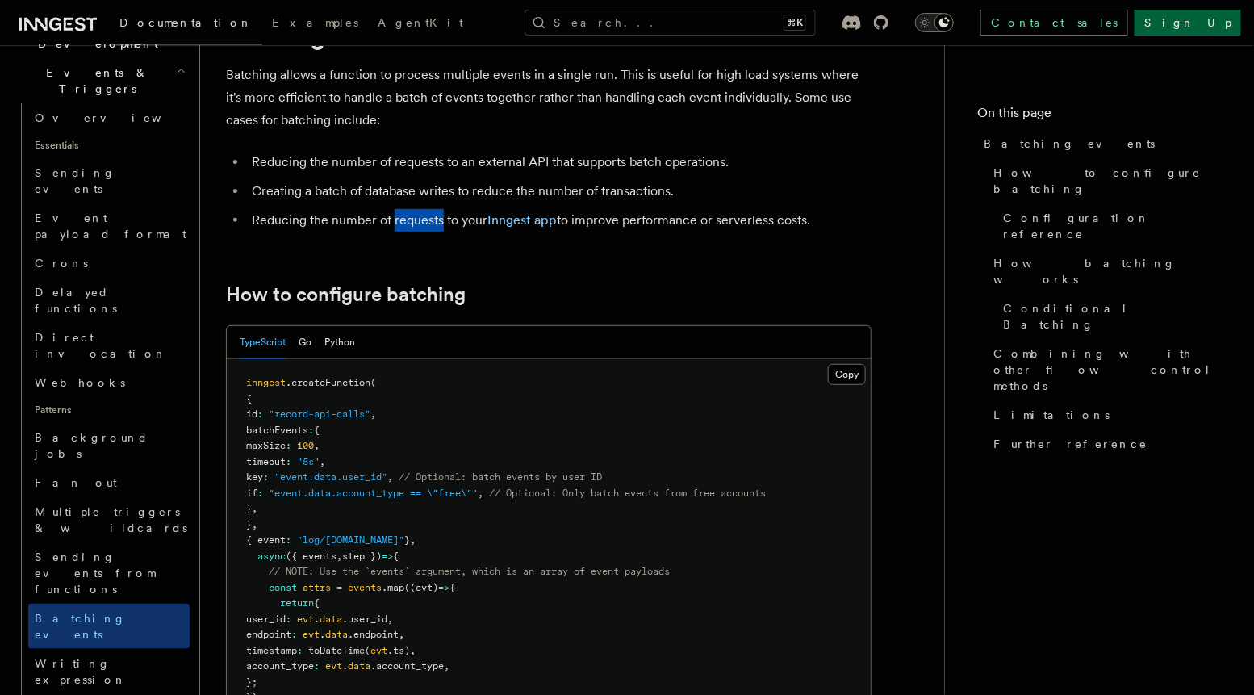
click at [395, 216] on li "Reducing the number of requests to your Inngest app to improve performance or s…" at bounding box center [559, 220] width 625 height 23
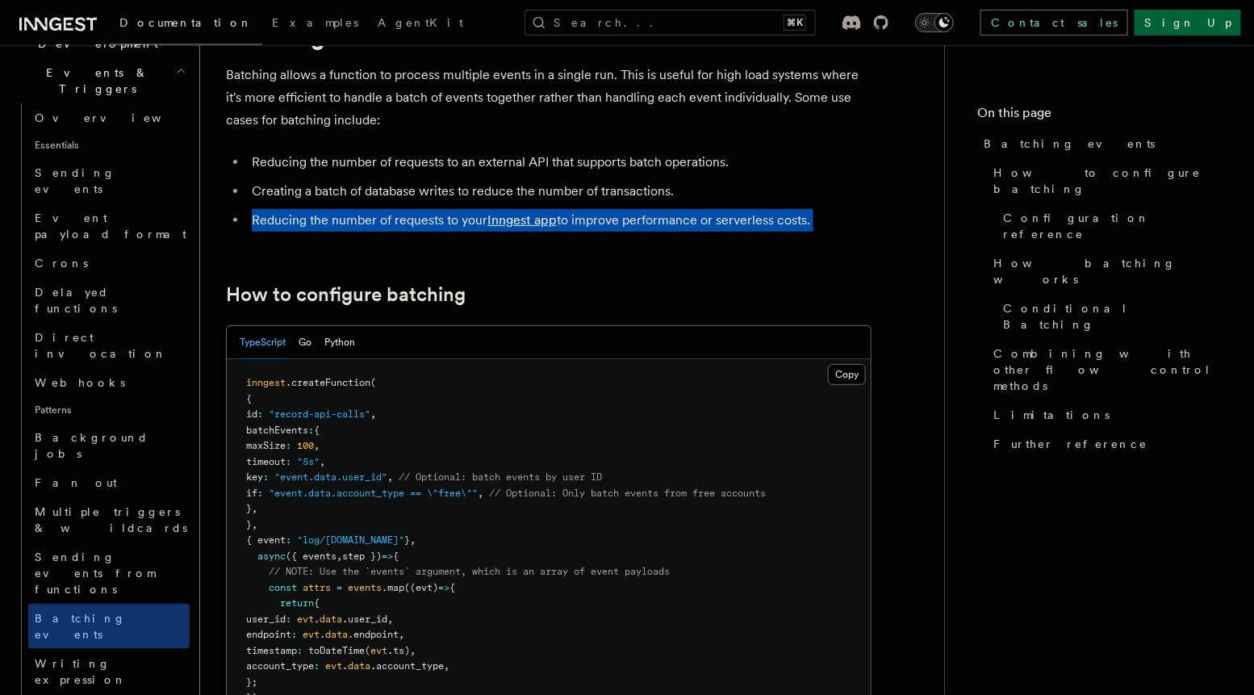
click at [395, 216] on li "Reducing the number of requests to your Inngest app to improve performance or s…" at bounding box center [559, 220] width 625 height 23
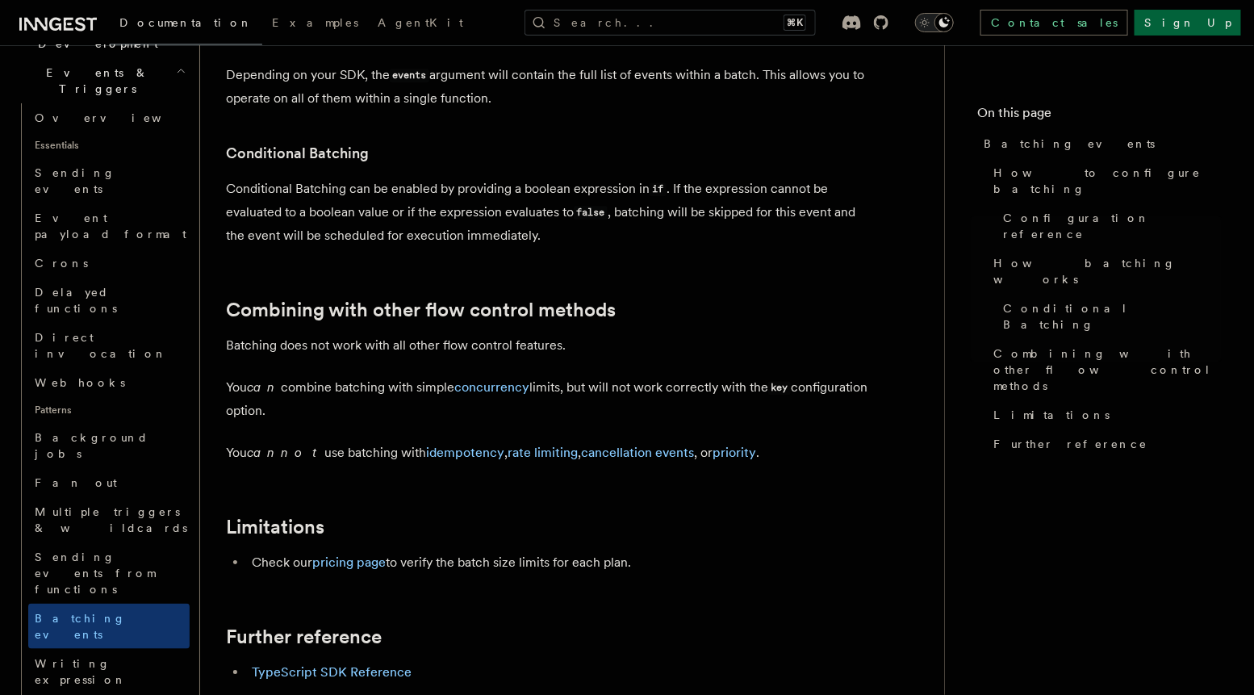
scroll to position [1531, 0]
click at [489, 389] on link "concurrency" at bounding box center [491, 386] width 75 height 15
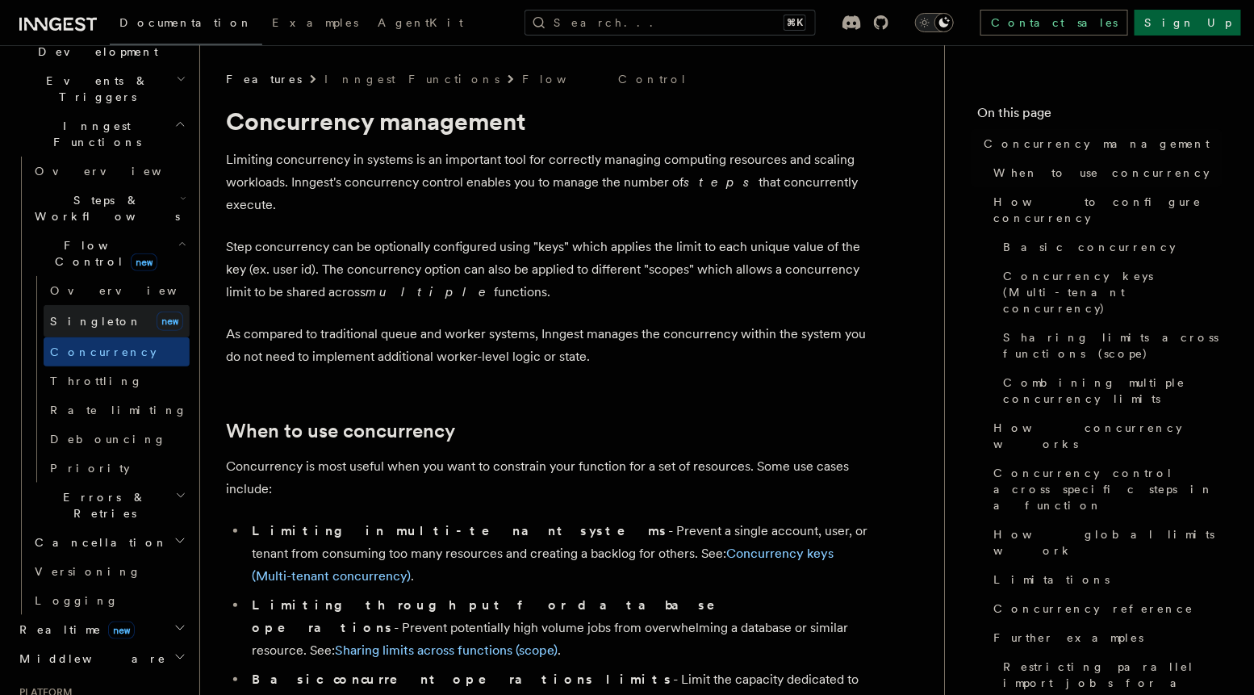
scroll to position [401, 0]
click at [125, 309] on link "[PERSON_NAME] new" at bounding box center [117, 325] width 146 height 32
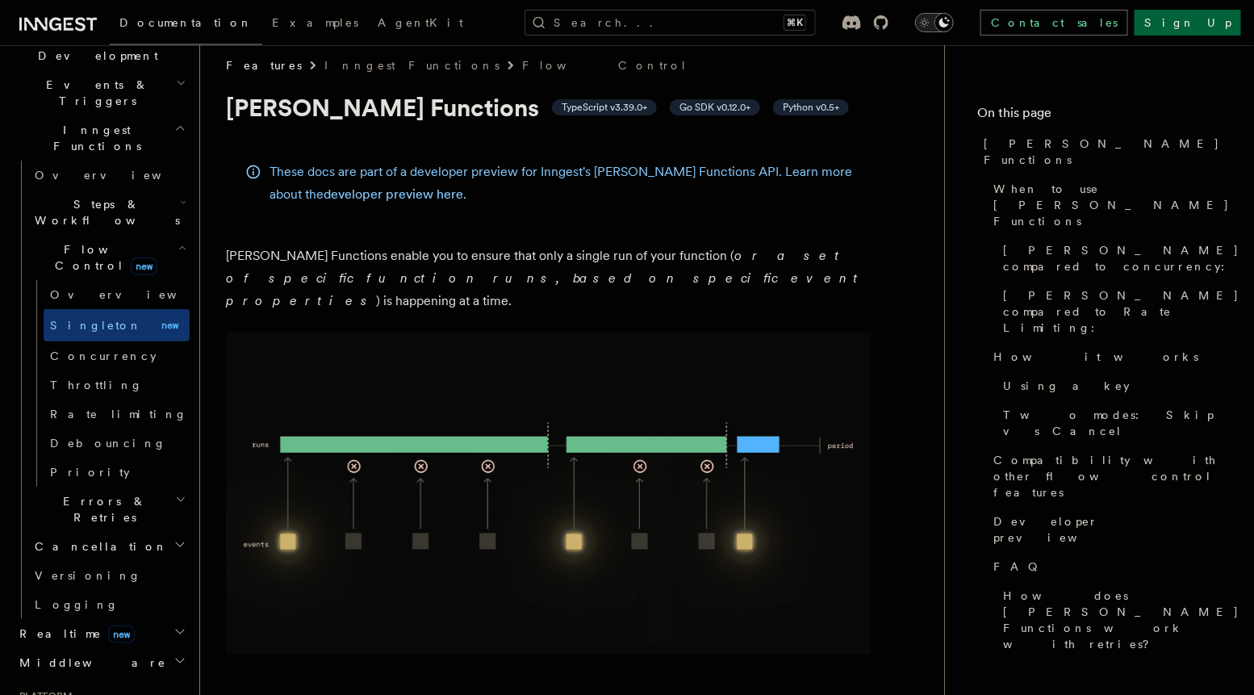
scroll to position [15, 0]
click at [96, 341] on link "Concurrency" at bounding box center [117, 355] width 146 height 29
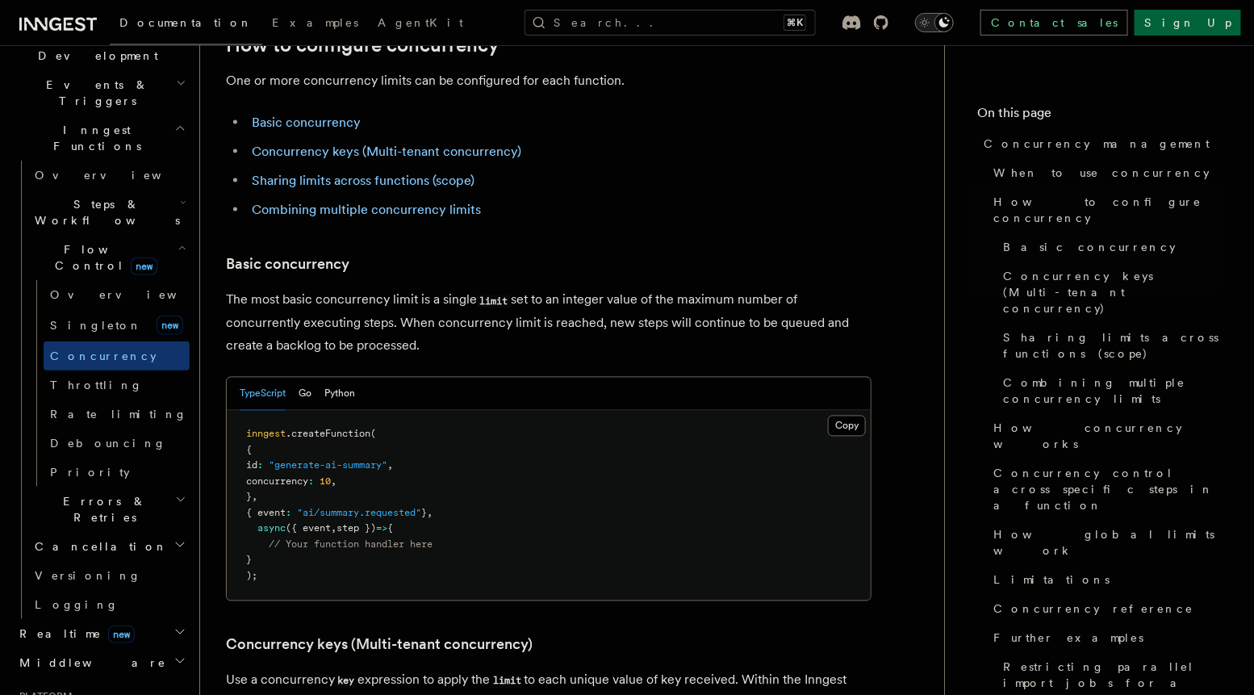
scroll to position [919, 0]
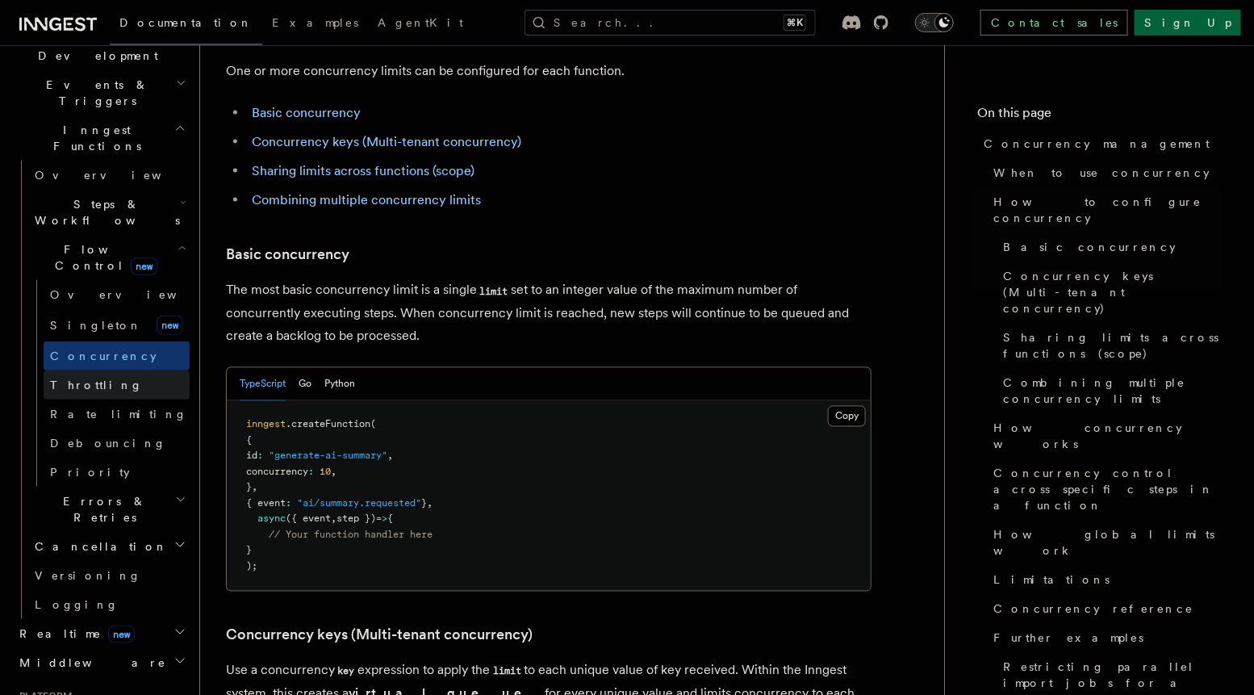
click at [128, 371] on link "Throttling" at bounding box center [117, 385] width 146 height 29
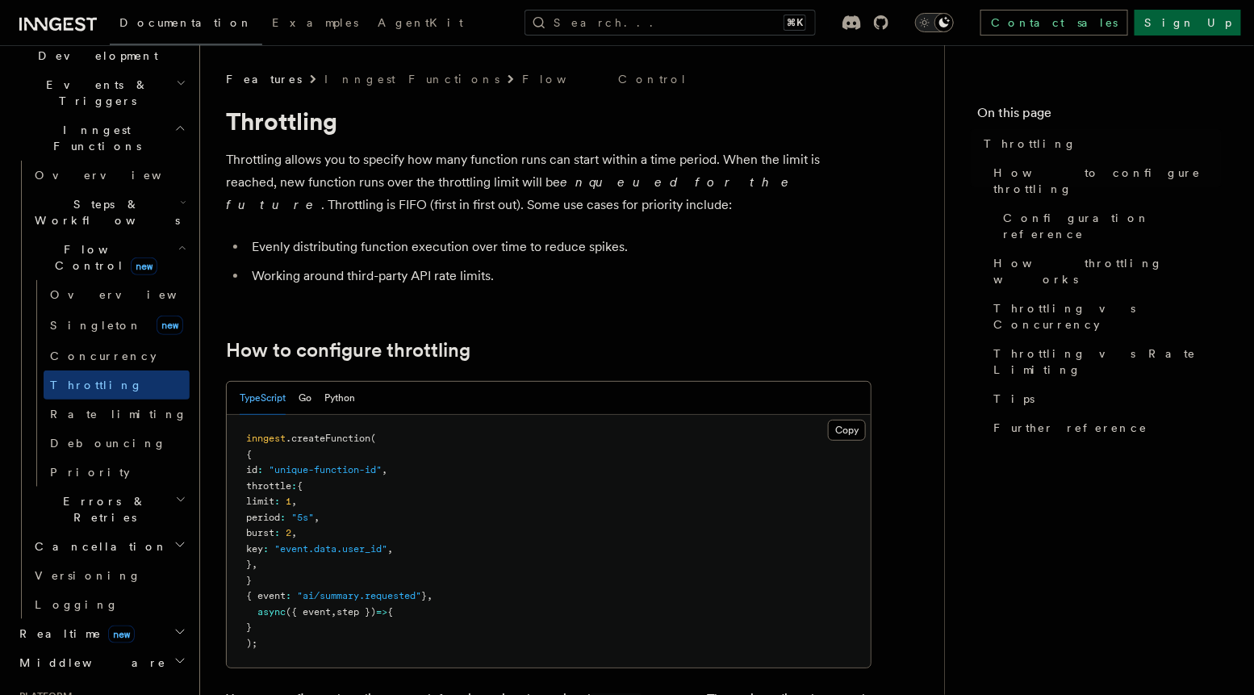
click at [286, 251] on li "Evenly distributing function execution over time to reduce spikes." at bounding box center [559, 247] width 625 height 23
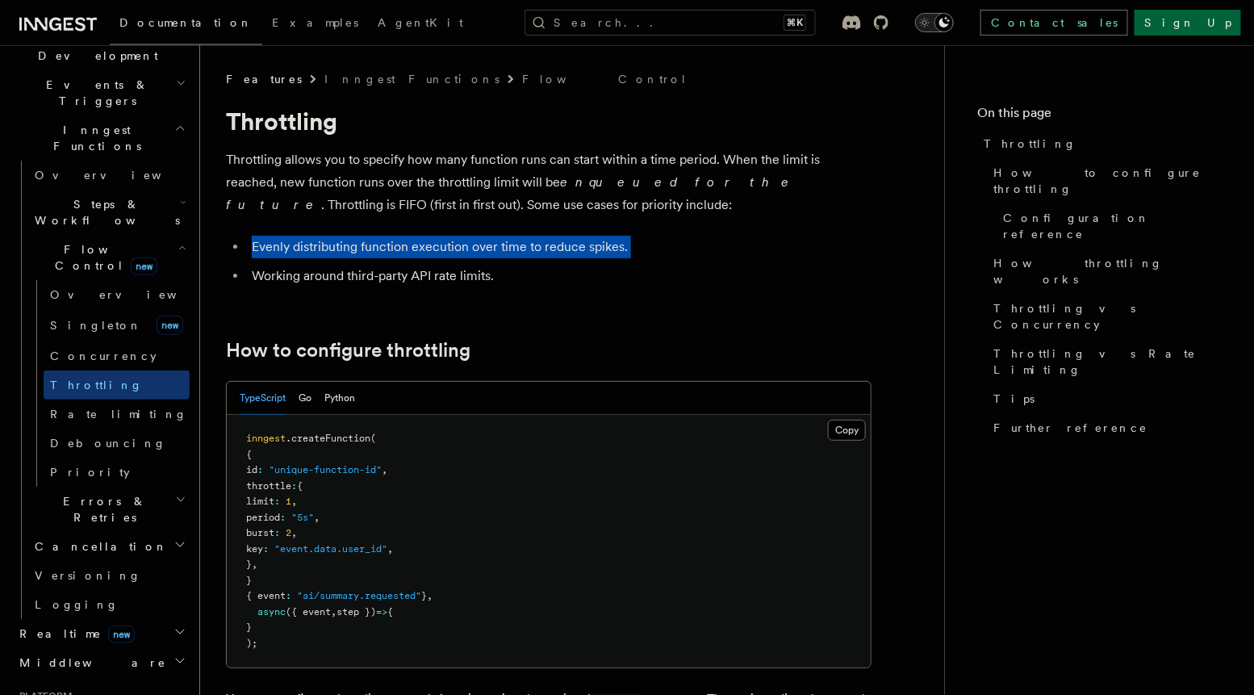
click at [310, 256] on li "Evenly distributing function execution over time to reduce spikes." at bounding box center [559, 247] width 625 height 23
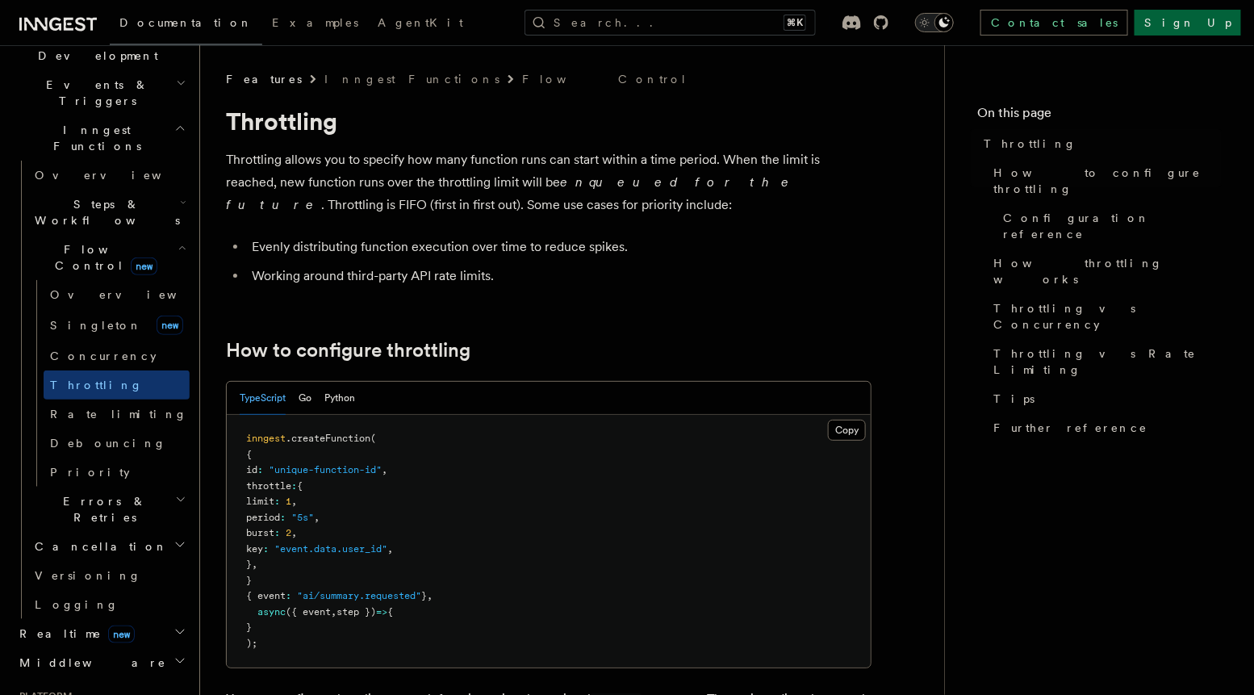
click at [310, 256] on li "Evenly distributing function execution over time to reduce spikes." at bounding box center [559, 247] width 625 height 23
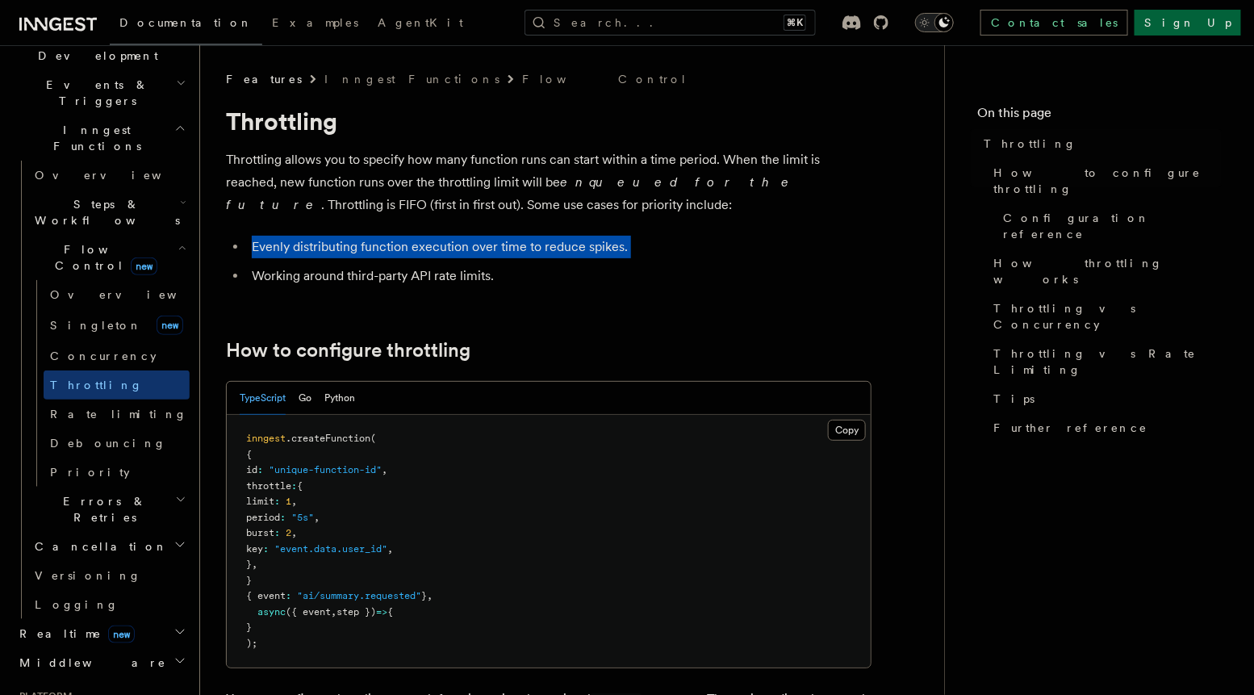
click at [359, 254] on li "Evenly distributing function execution over time to reduce spikes." at bounding box center [559, 247] width 625 height 23
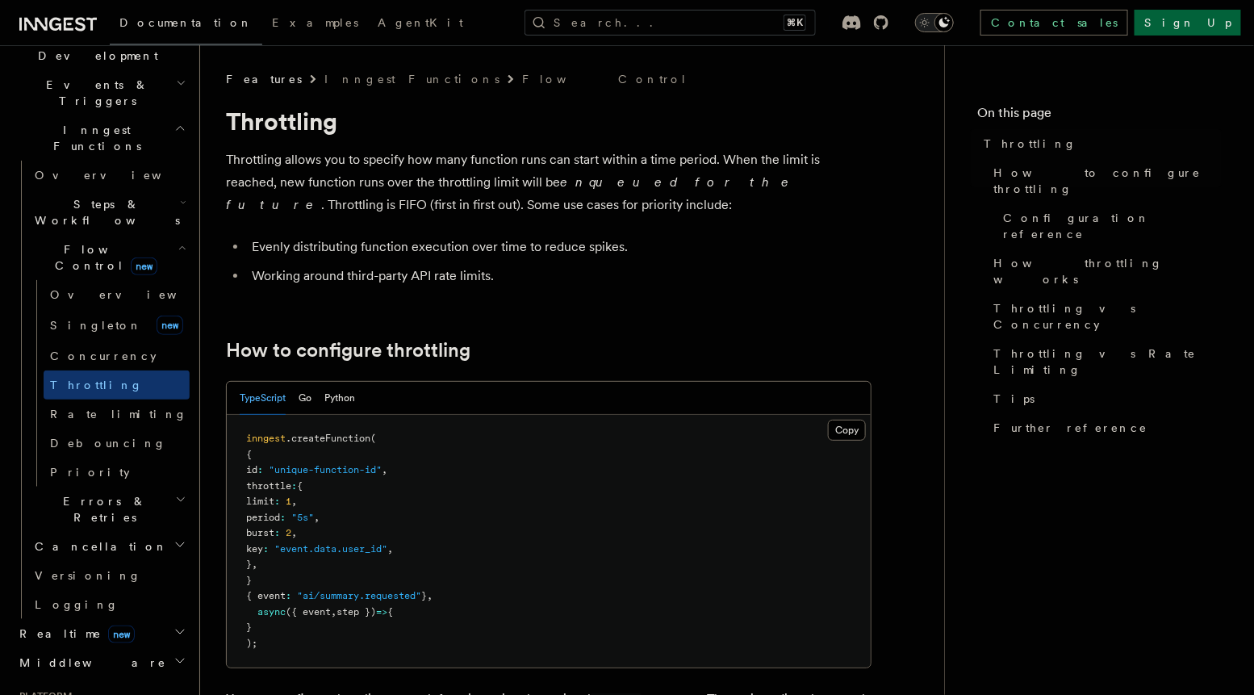
click at [359, 254] on li "Evenly distributing function execution over time to reduce spikes." at bounding box center [559, 247] width 625 height 23
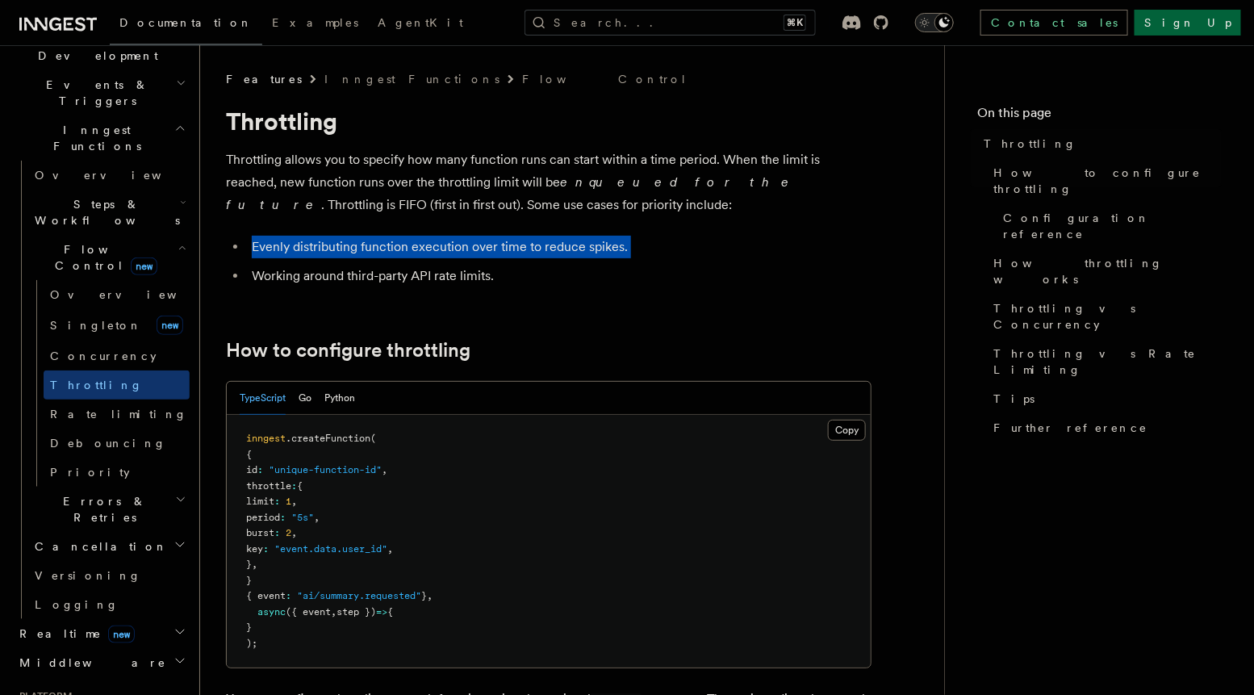
click at [390, 249] on li "Evenly distributing function execution over time to reduce spikes." at bounding box center [559, 247] width 625 height 23
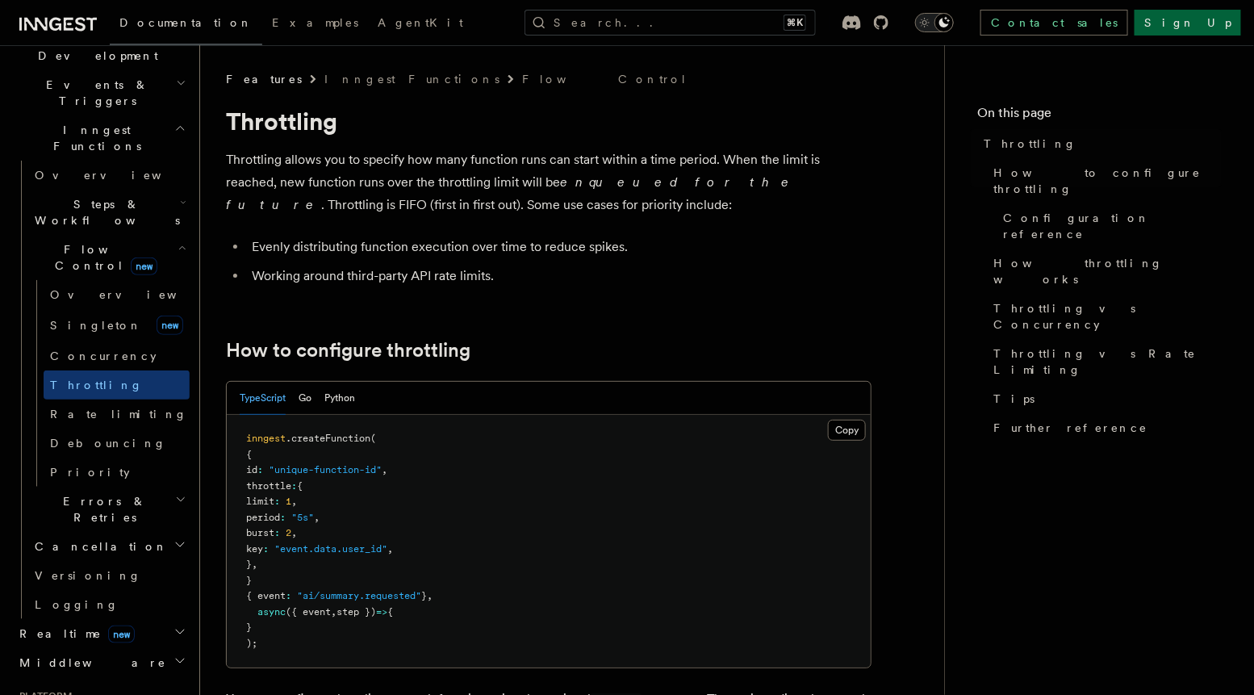
click at [649, 241] on li "Evenly distributing function execution over time to reduce spikes." at bounding box center [559, 247] width 625 height 23
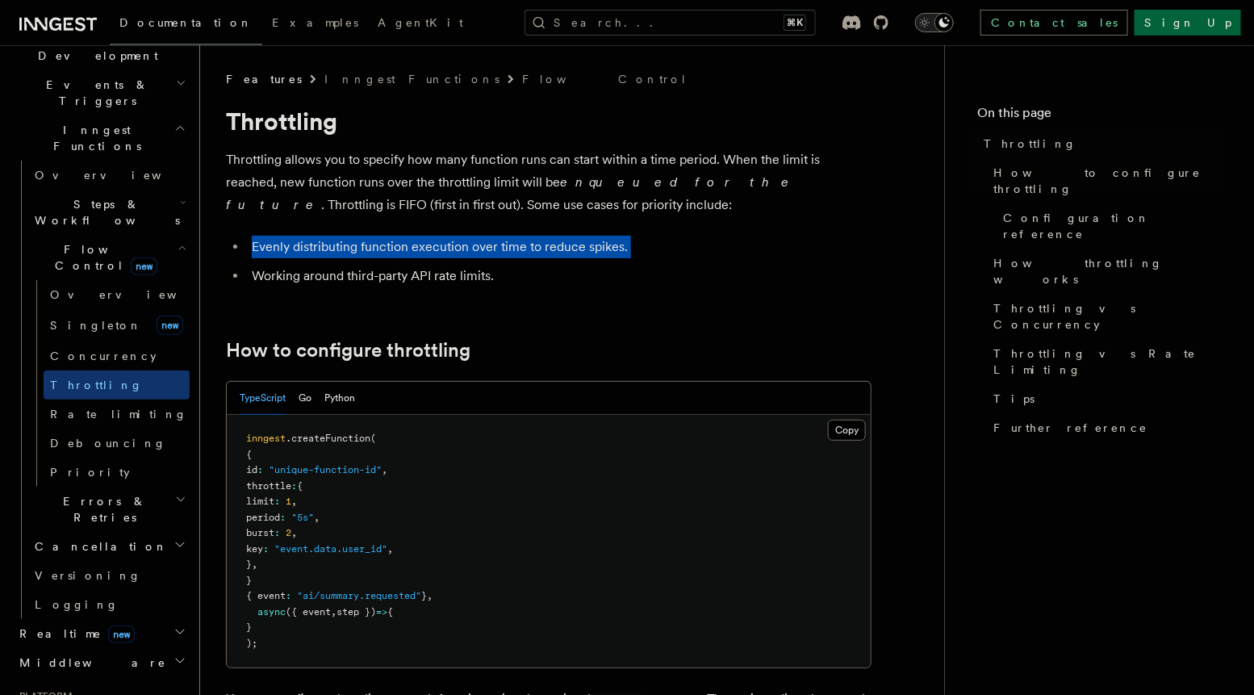
click at [649, 241] on li "Evenly distributing function execution over time to reduce spikes." at bounding box center [559, 247] width 625 height 23
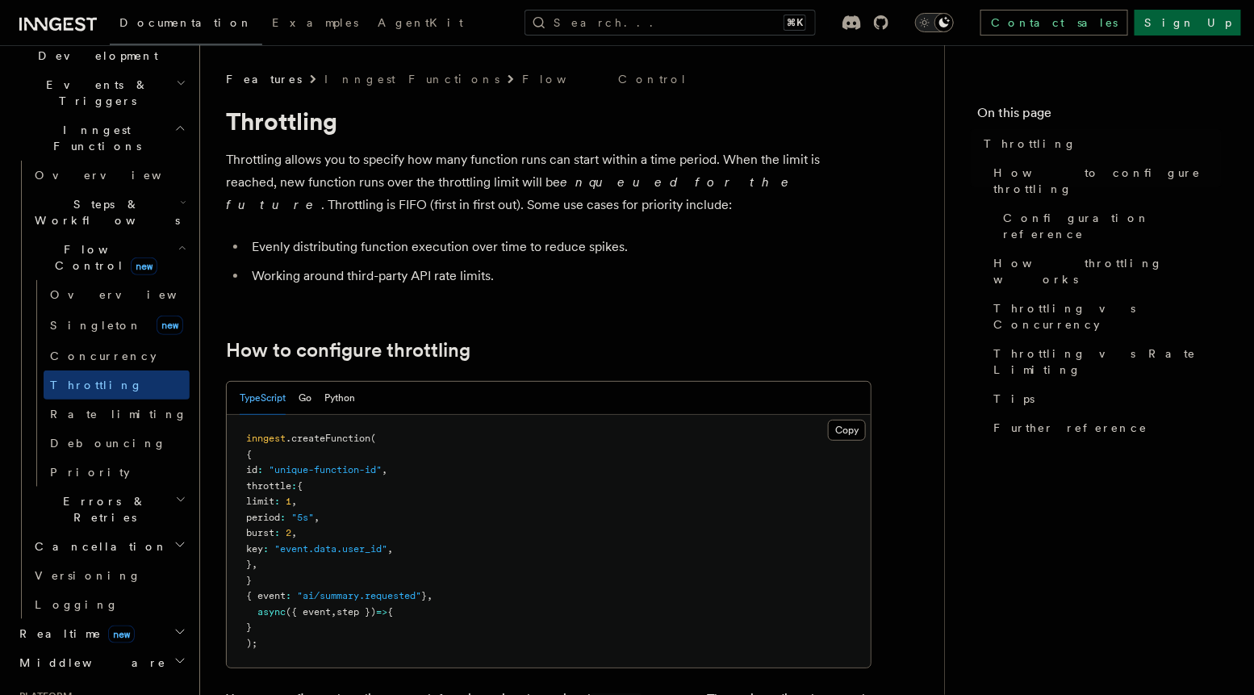
click at [649, 241] on li "Evenly distributing function execution over time to reduce spikes." at bounding box center [559, 247] width 625 height 23
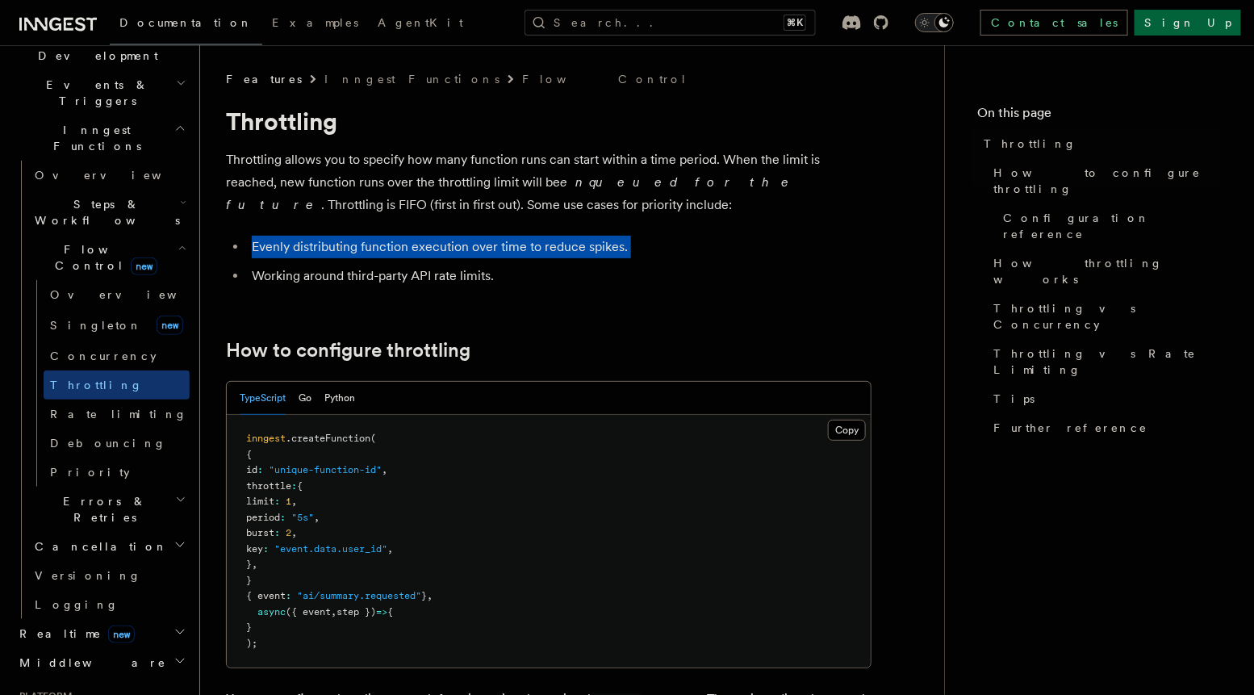
click at [649, 241] on li "Evenly distributing function execution over time to reduce spikes." at bounding box center [559, 247] width 625 height 23
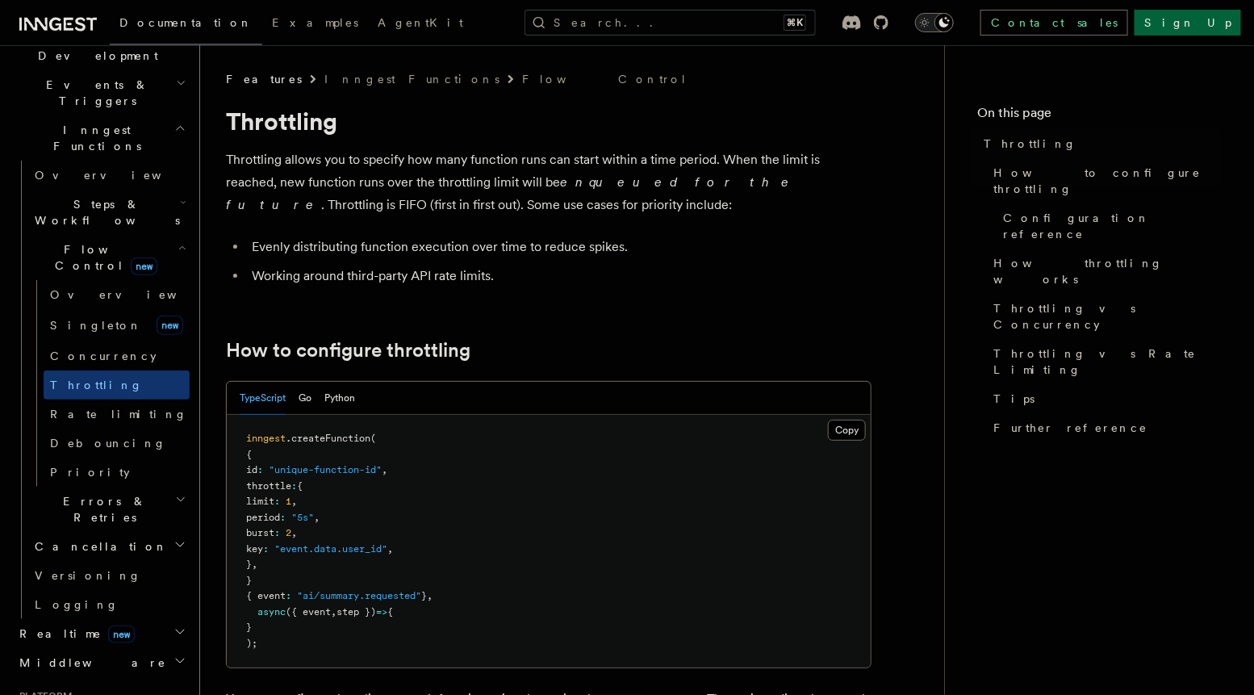
click at [649, 241] on li "Evenly distributing function execution over time to reduce spikes." at bounding box center [559, 247] width 625 height 23
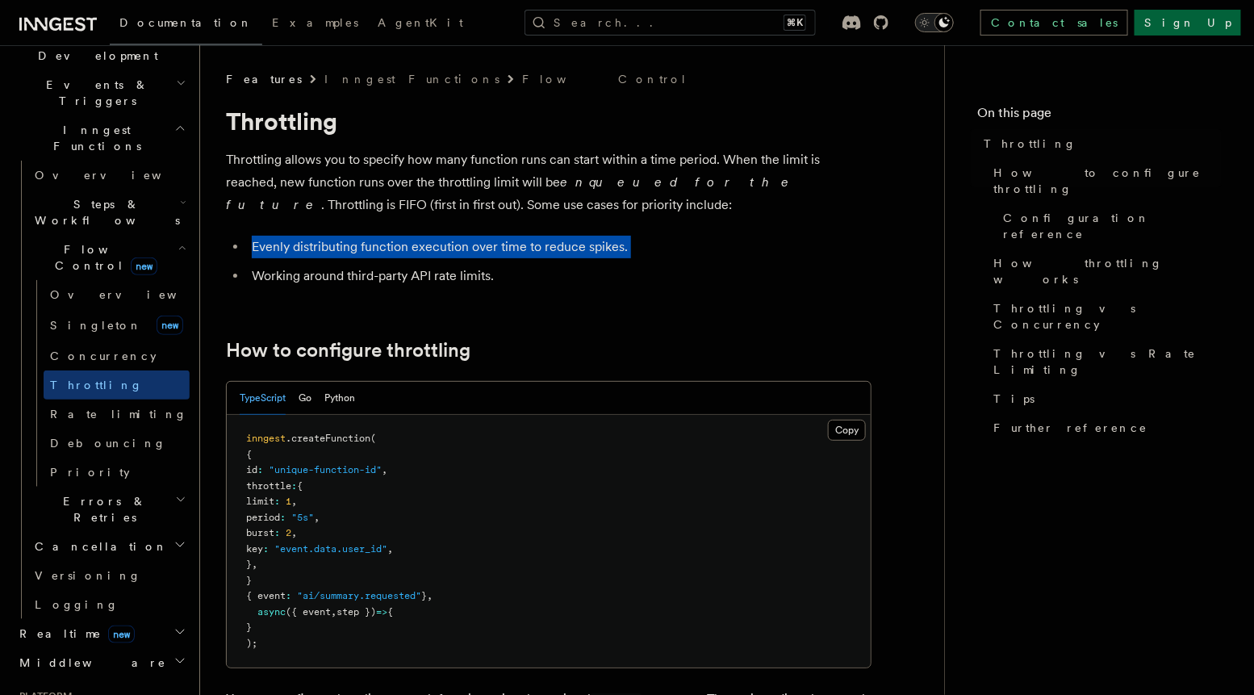
click at [649, 241] on li "Evenly distributing function execution over time to reduce spikes." at bounding box center [559, 247] width 625 height 23
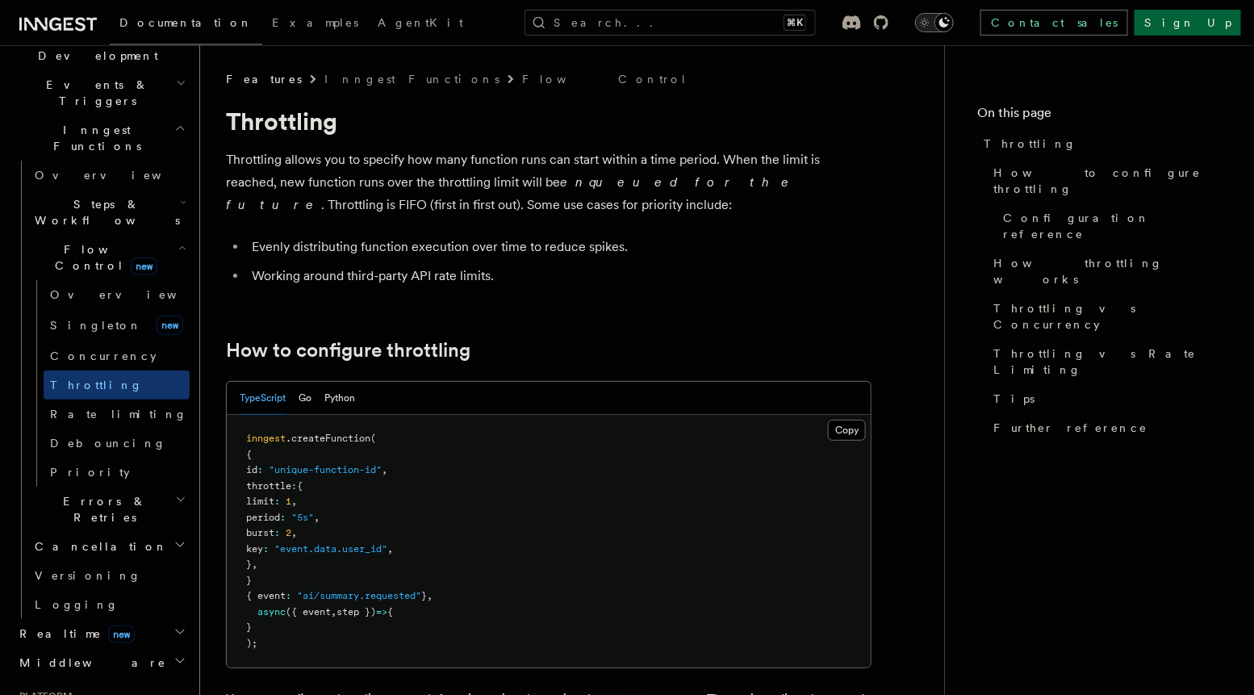
click at [649, 241] on li "Evenly distributing function execution over time to reduce spikes." at bounding box center [559, 247] width 625 height 23
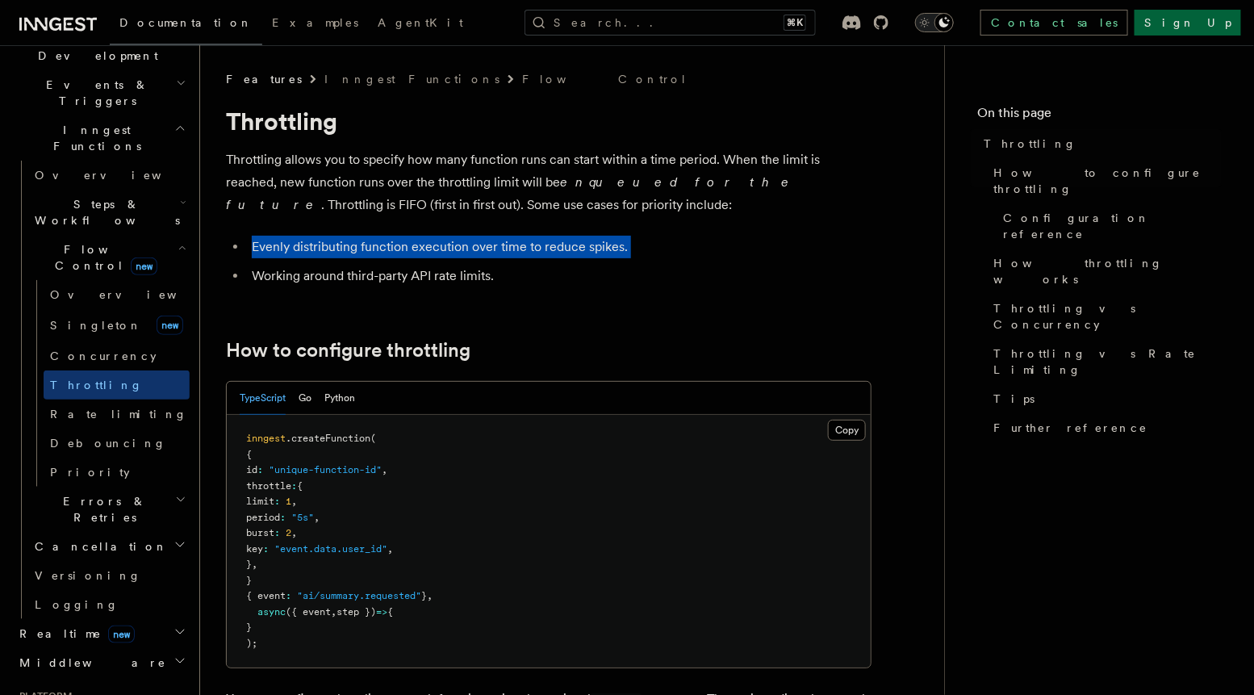
click at [649, 241] on li "Evenly distributing function execution over time to reduce spikes." at bounding box center [559, 247] width 625 height 23
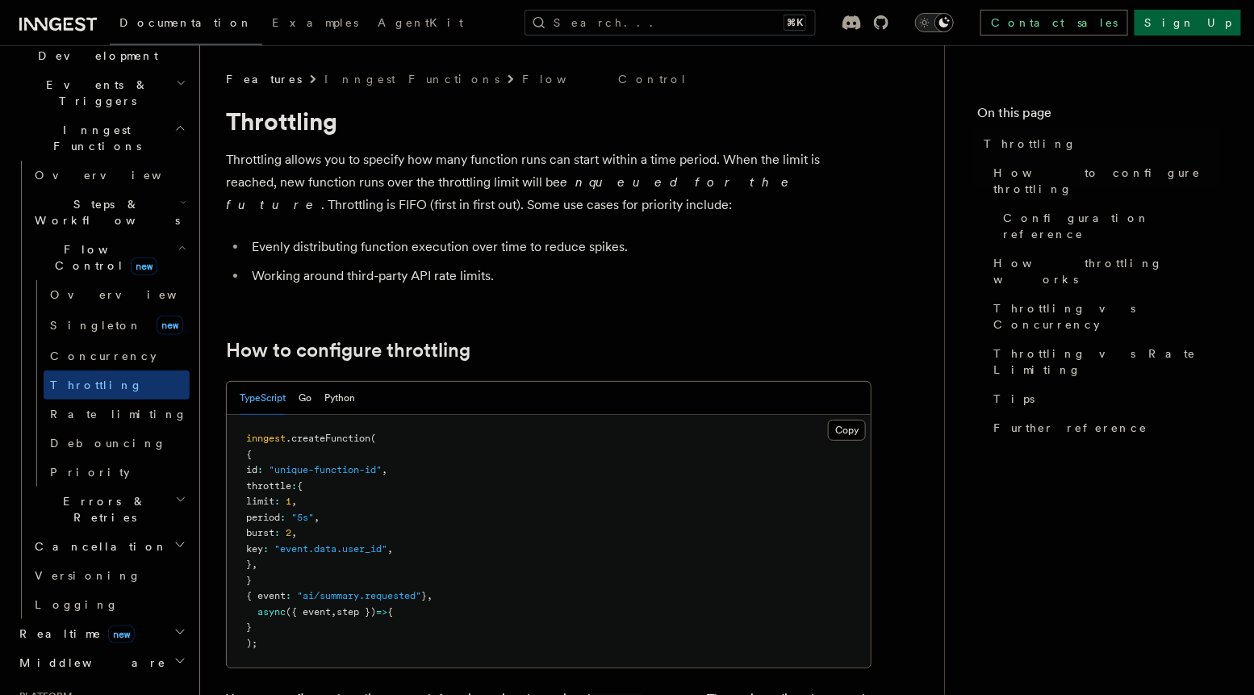
click at [649, 241] on li "Evenly distributing function execution over time to reduce spikes." at bounding box center [559, 247] width 625 height 23
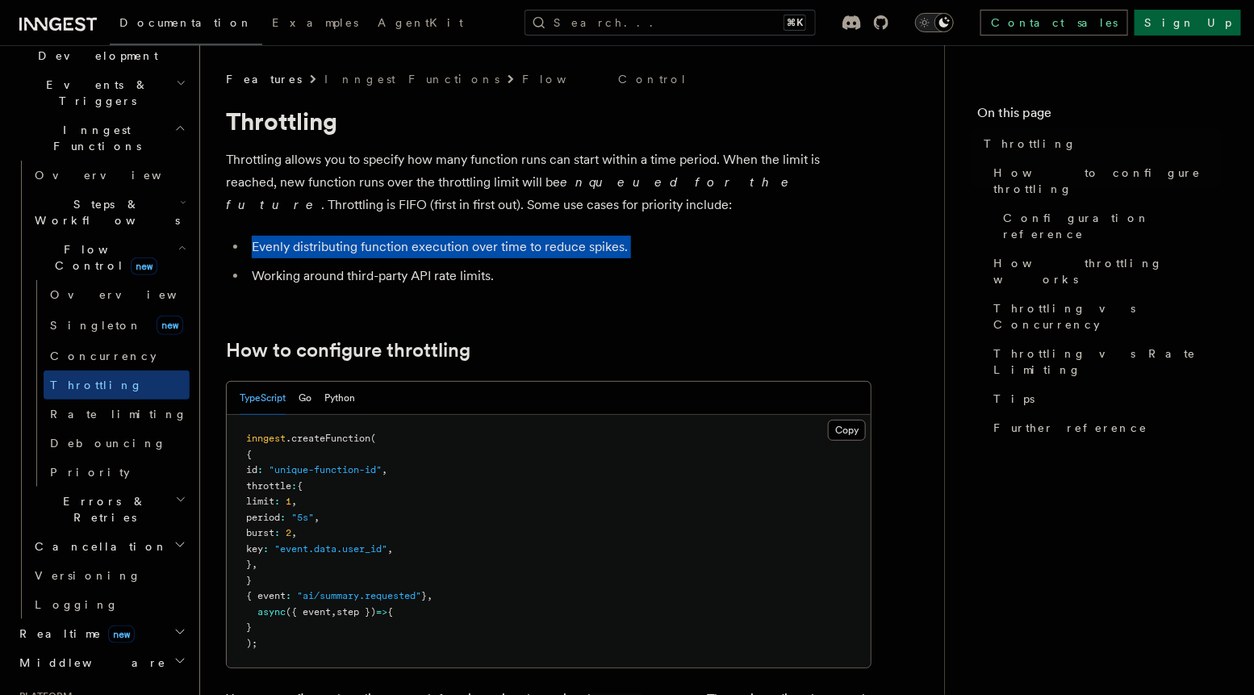
click at [649, 241] on li "Evenly distributing function execution over time to reduce spikes." at bounding box center [559, 247] width 625 height 23
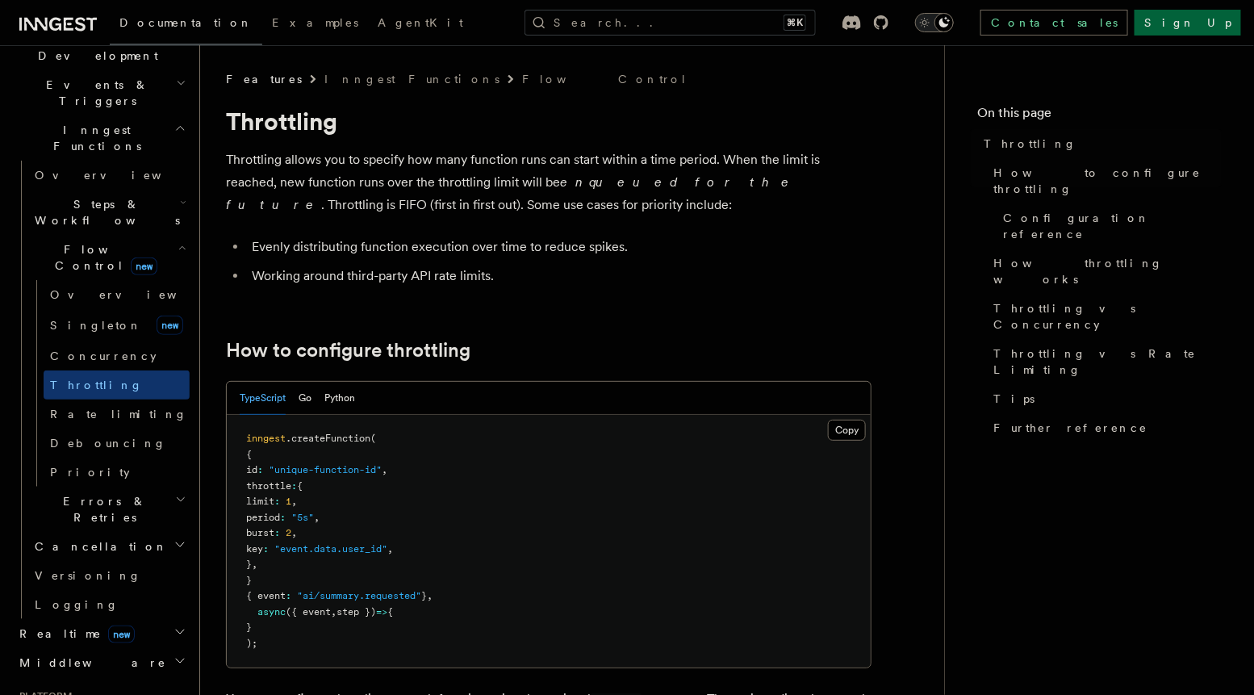
click at [510, 272] on li "Working around third-party API rate limits." at bounding box center [559, 276] width 625 height 23
click at [502, 275] on li "Working around third-party API rate limits." at bounding box center [559, 276] width 625 height 23
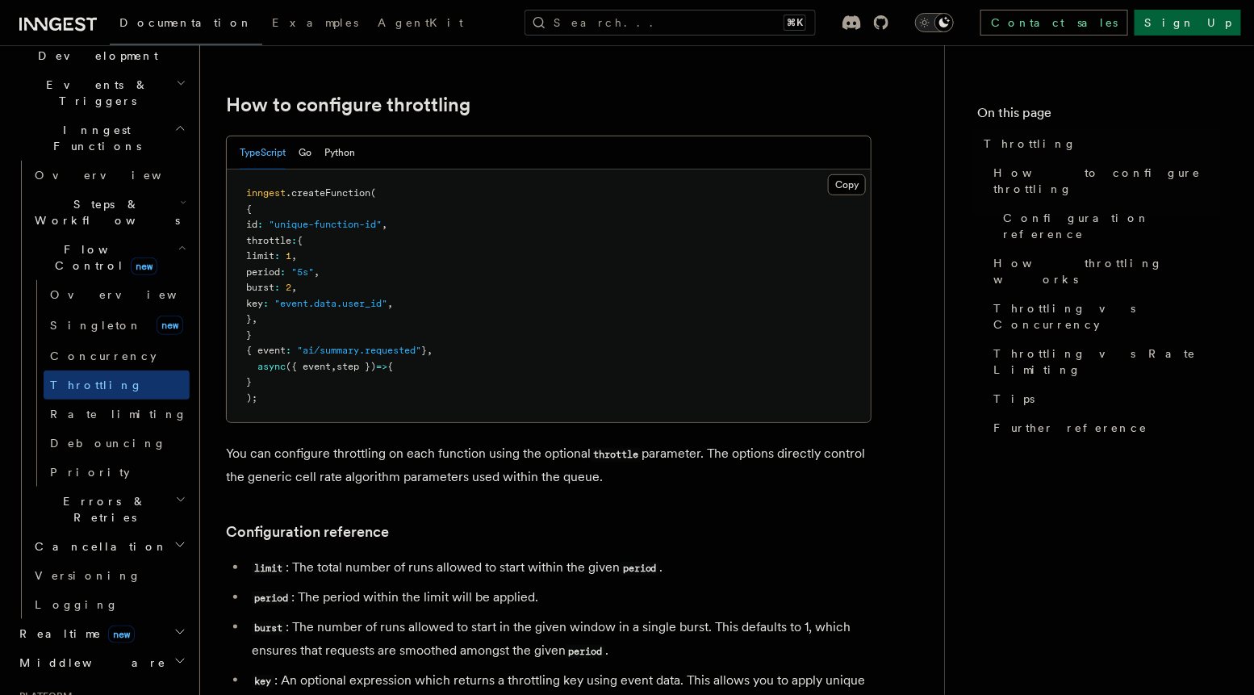
scroll to position [254, 0]
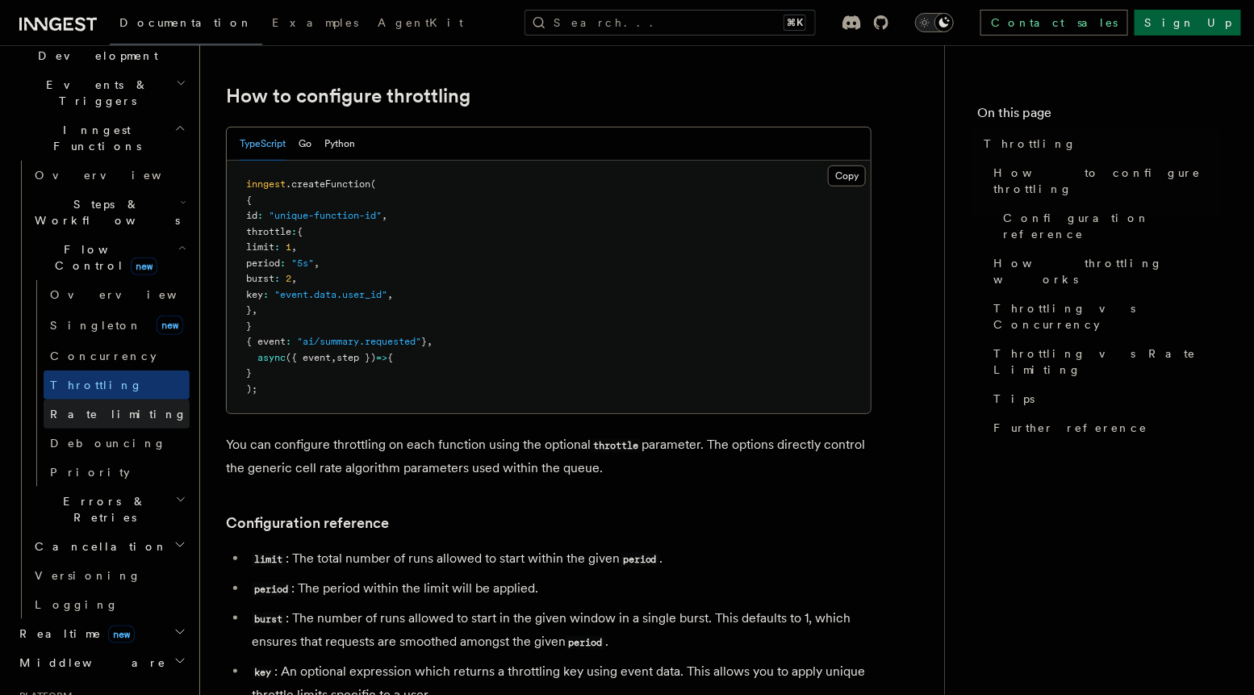
click at [118, 400] on link "Rate limiting" at bounding box center [117, 414] width 146 height 29
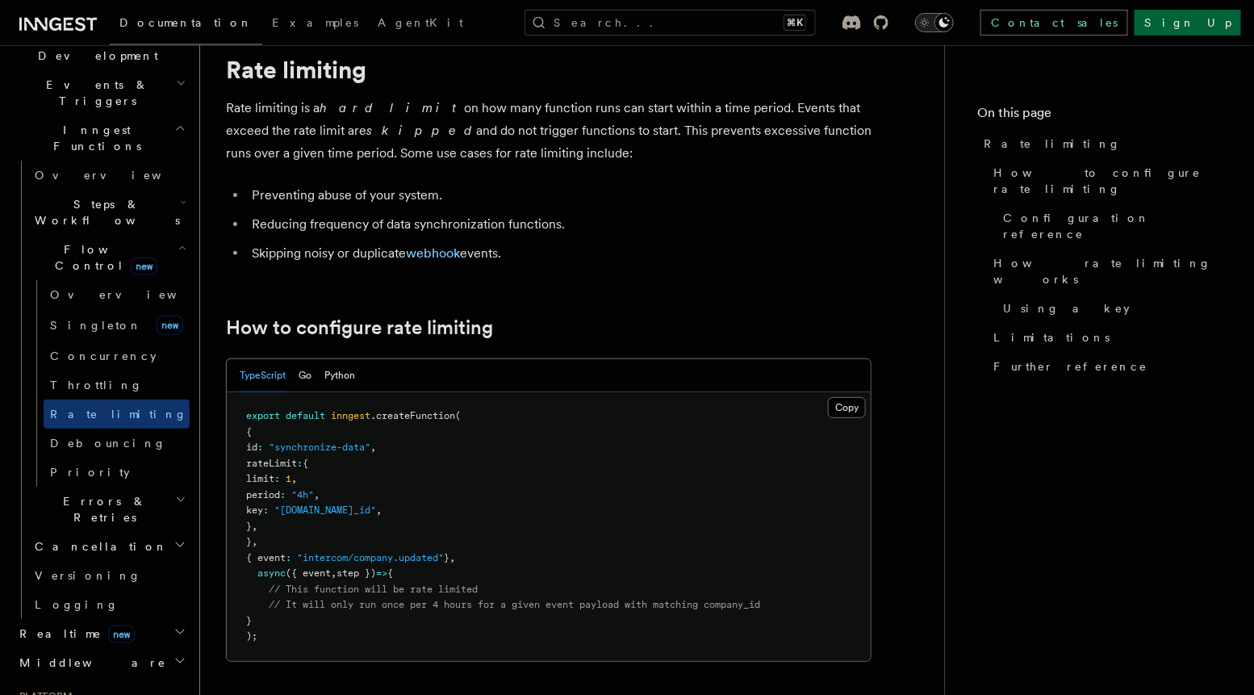
scroll to position [56, 0]
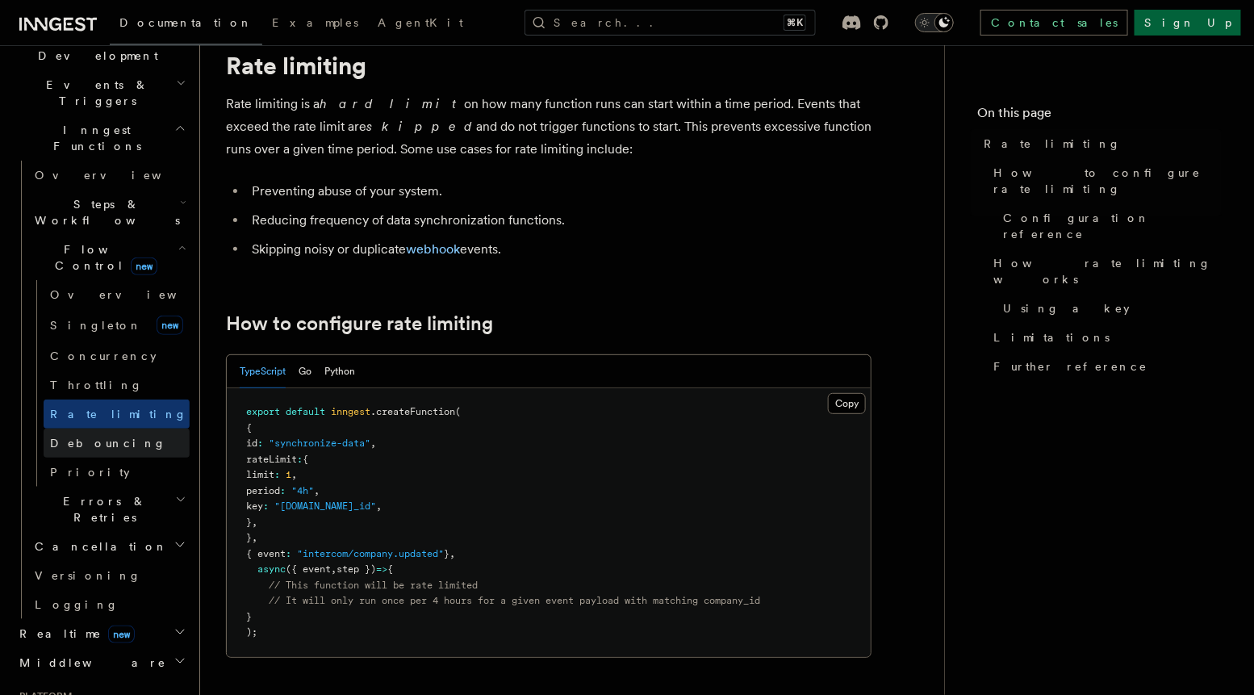
click at [129, 429] on link "Debouncing" at bounding box center [117, 443] width 146 height 29
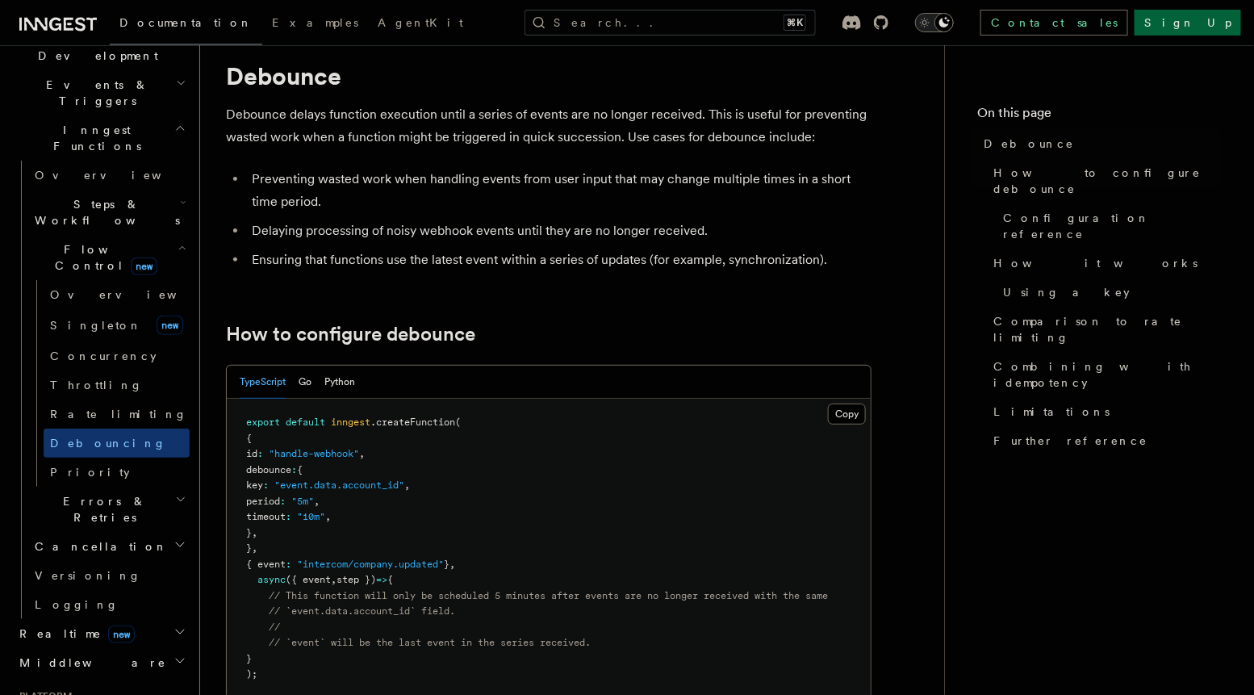
scroll to position [56, 0]
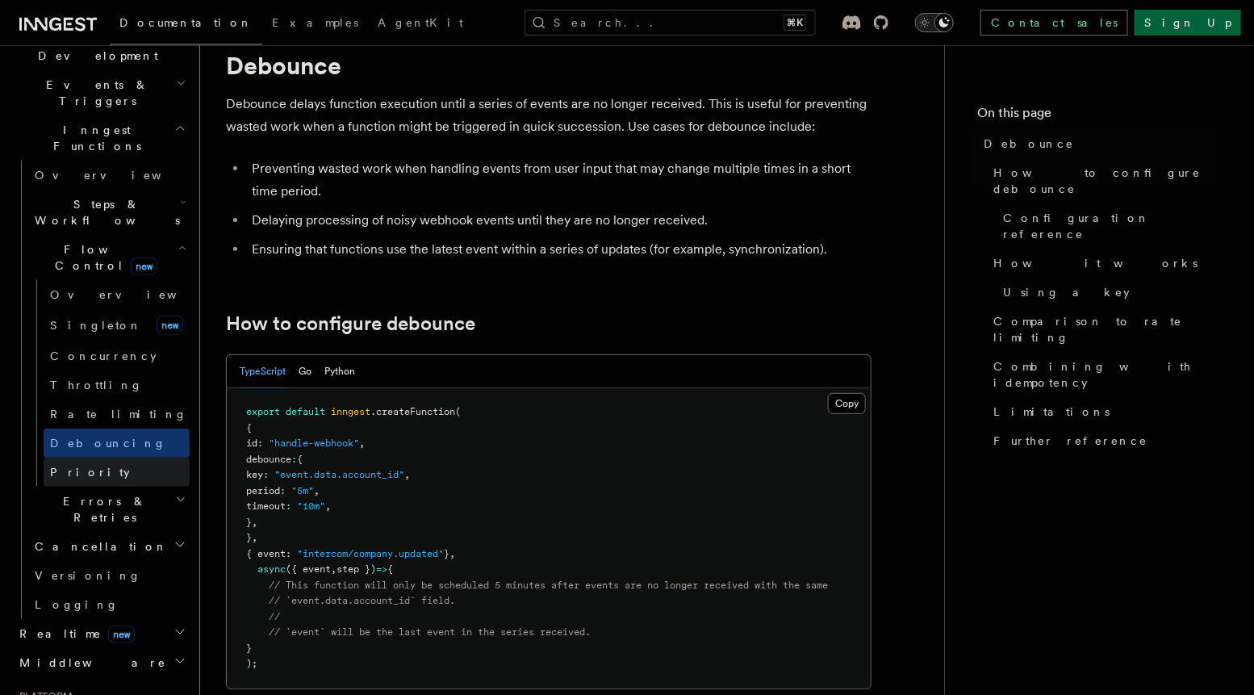
click at [124, 458] on link "Priority" at bounding box center [117, 472] width 146 height 29
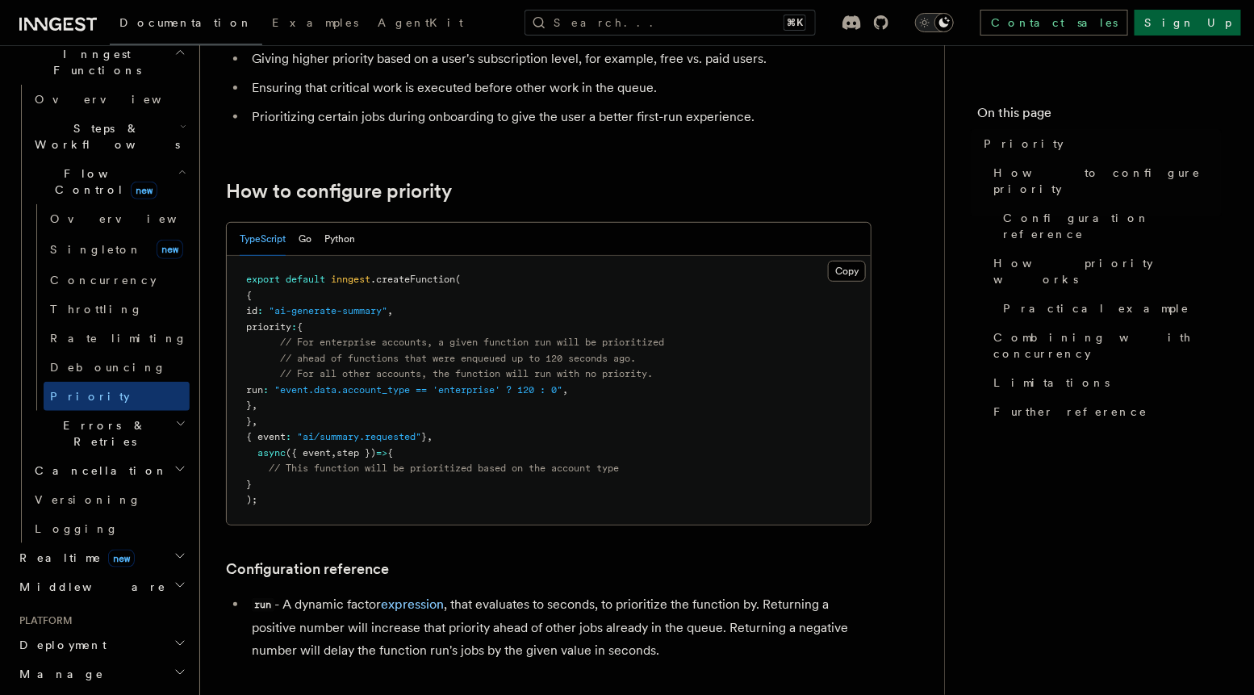
scroll to position [471, 0]
